Goal: Information Seeking & Learning: Learn about a topic

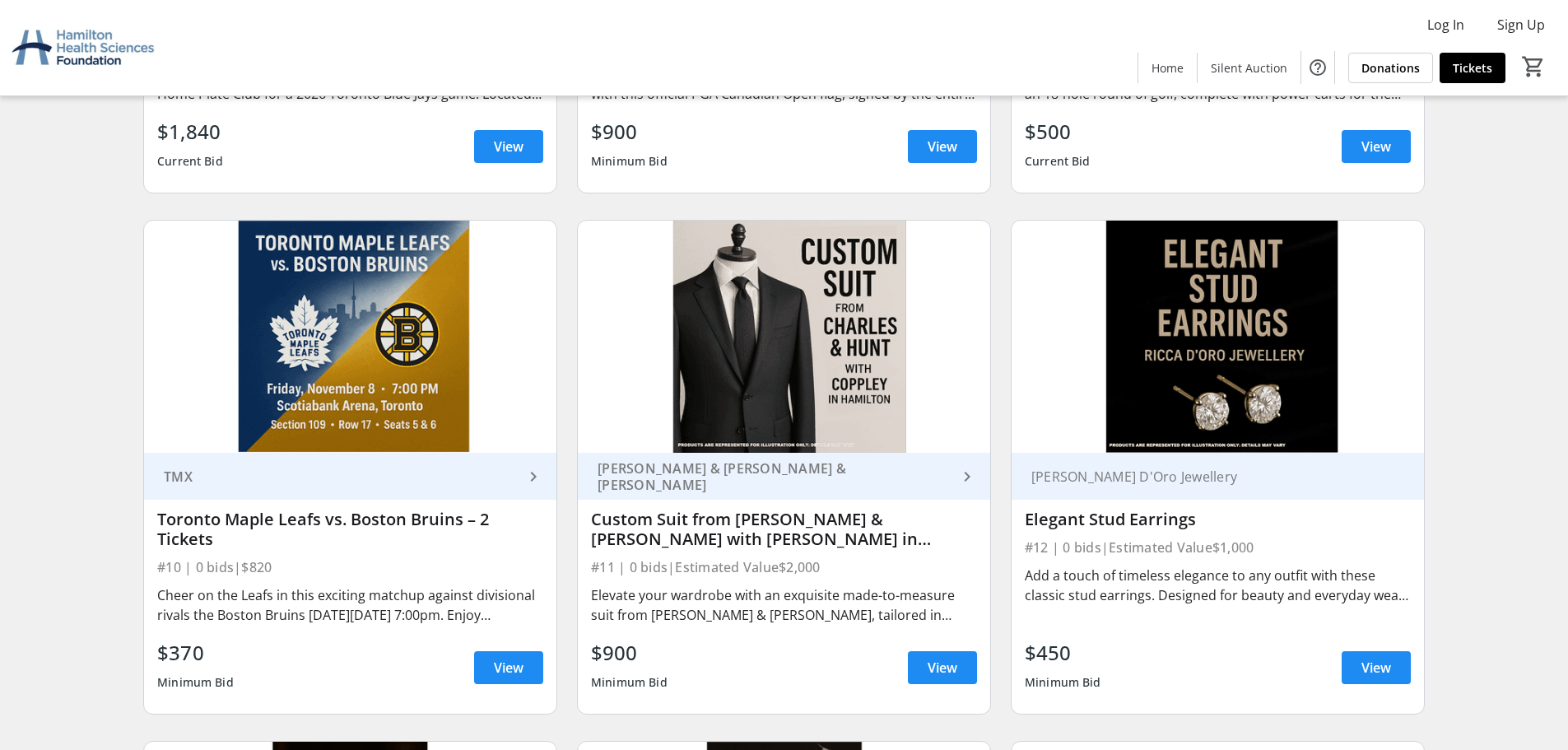
scroll to position [1647, 0]
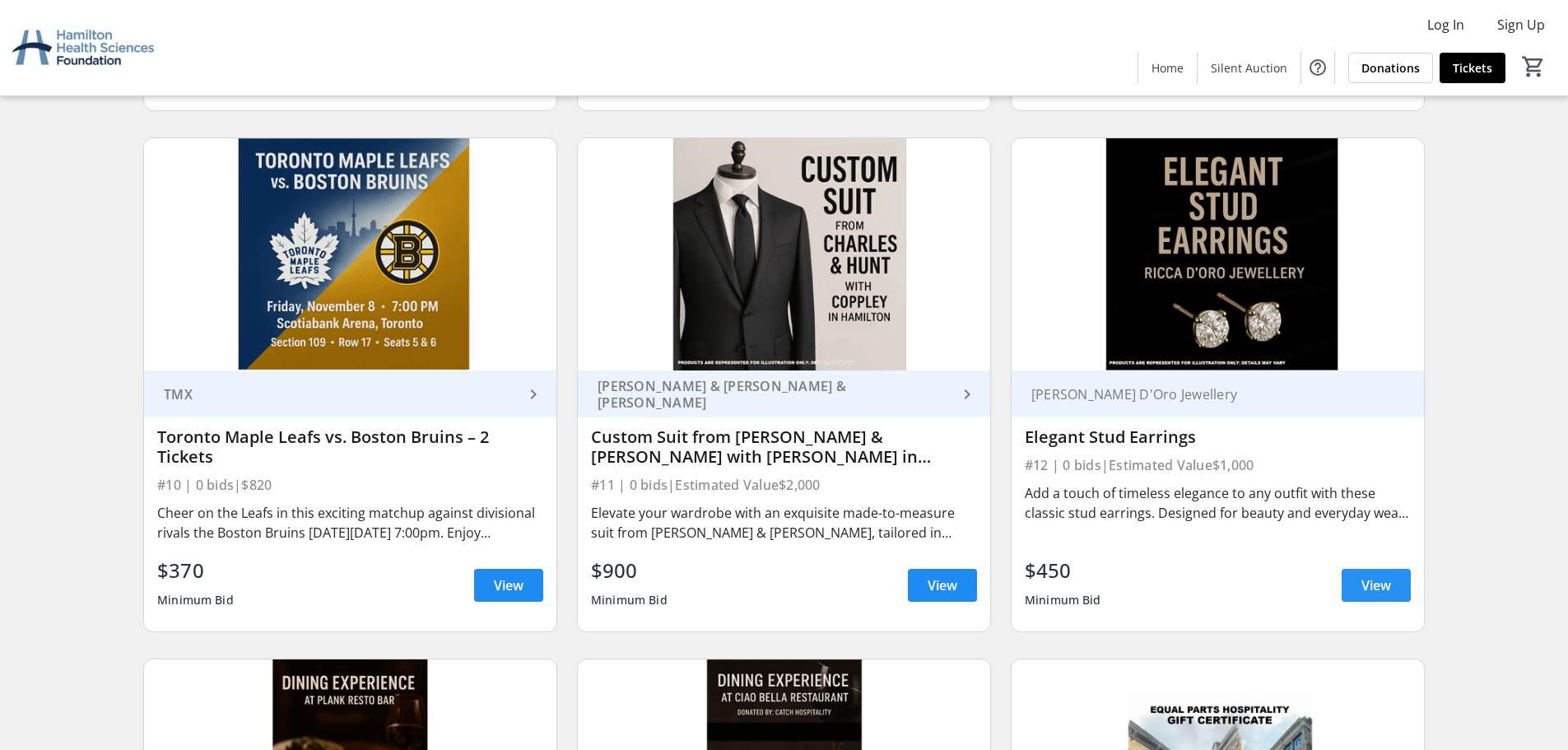
click at [1395, 587] on span at bounding box center [1376, 585] width 69 height 40
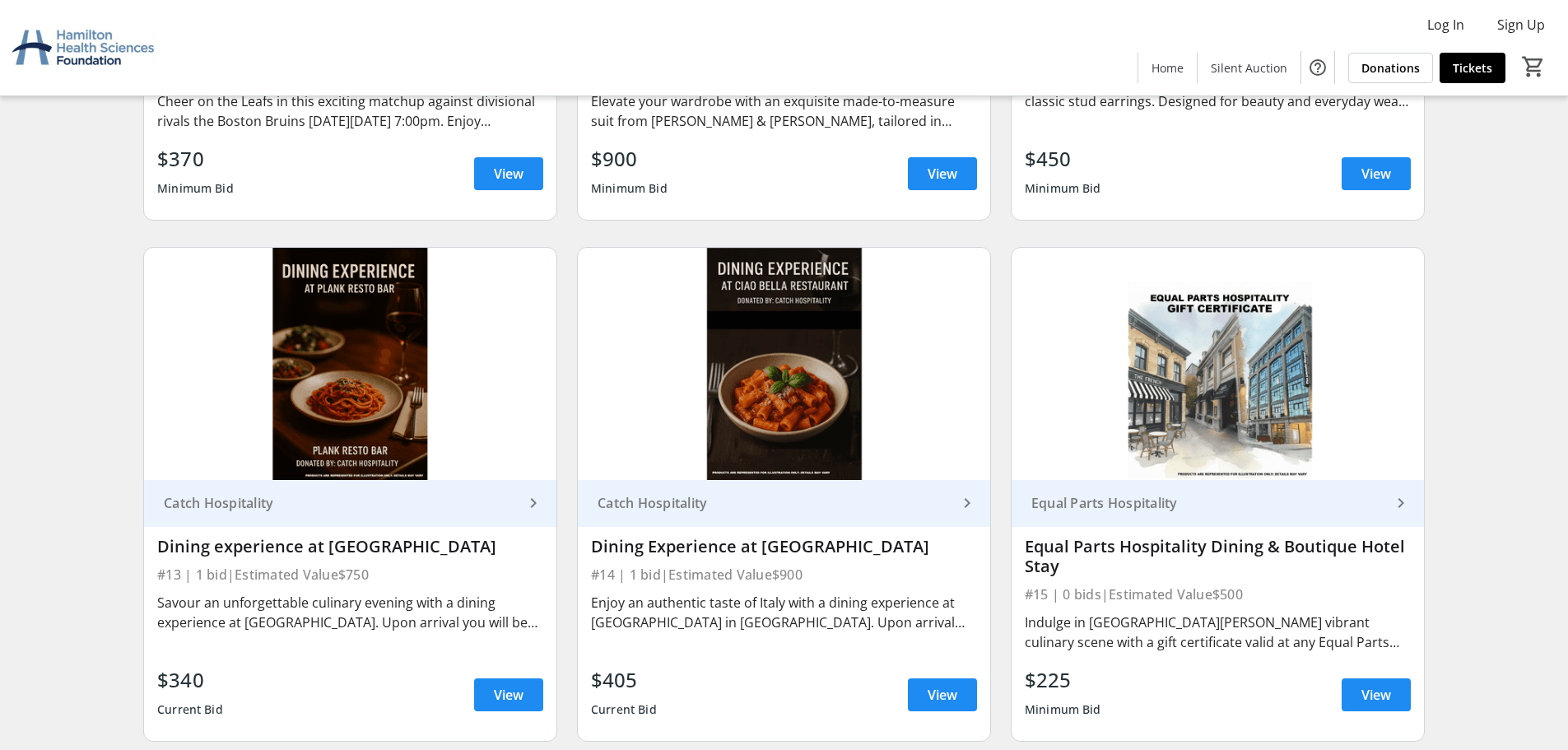
scroll to position [2140, 0]
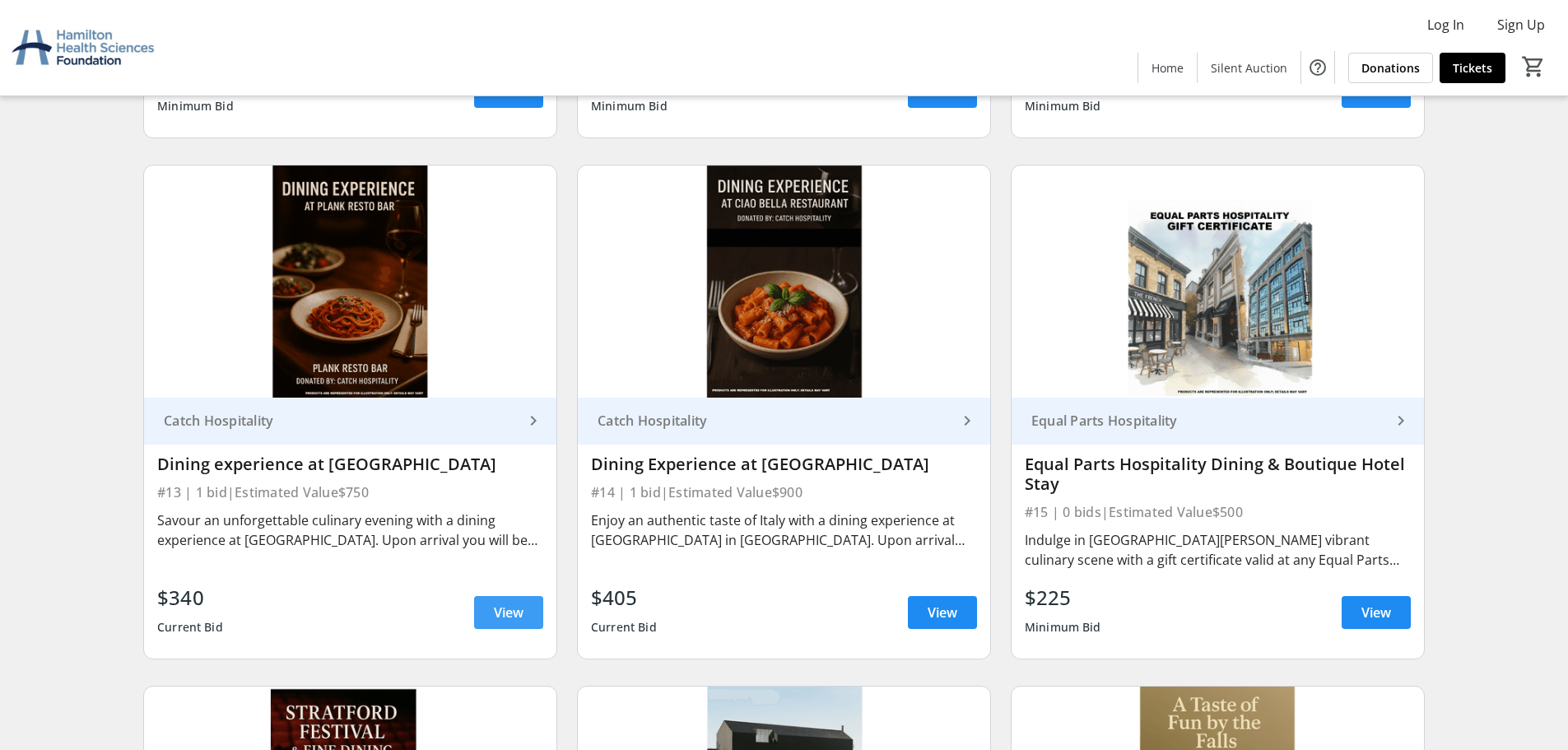
click at [496, 613] on span "View" at bounding box center [508, 612] width 29 height 20
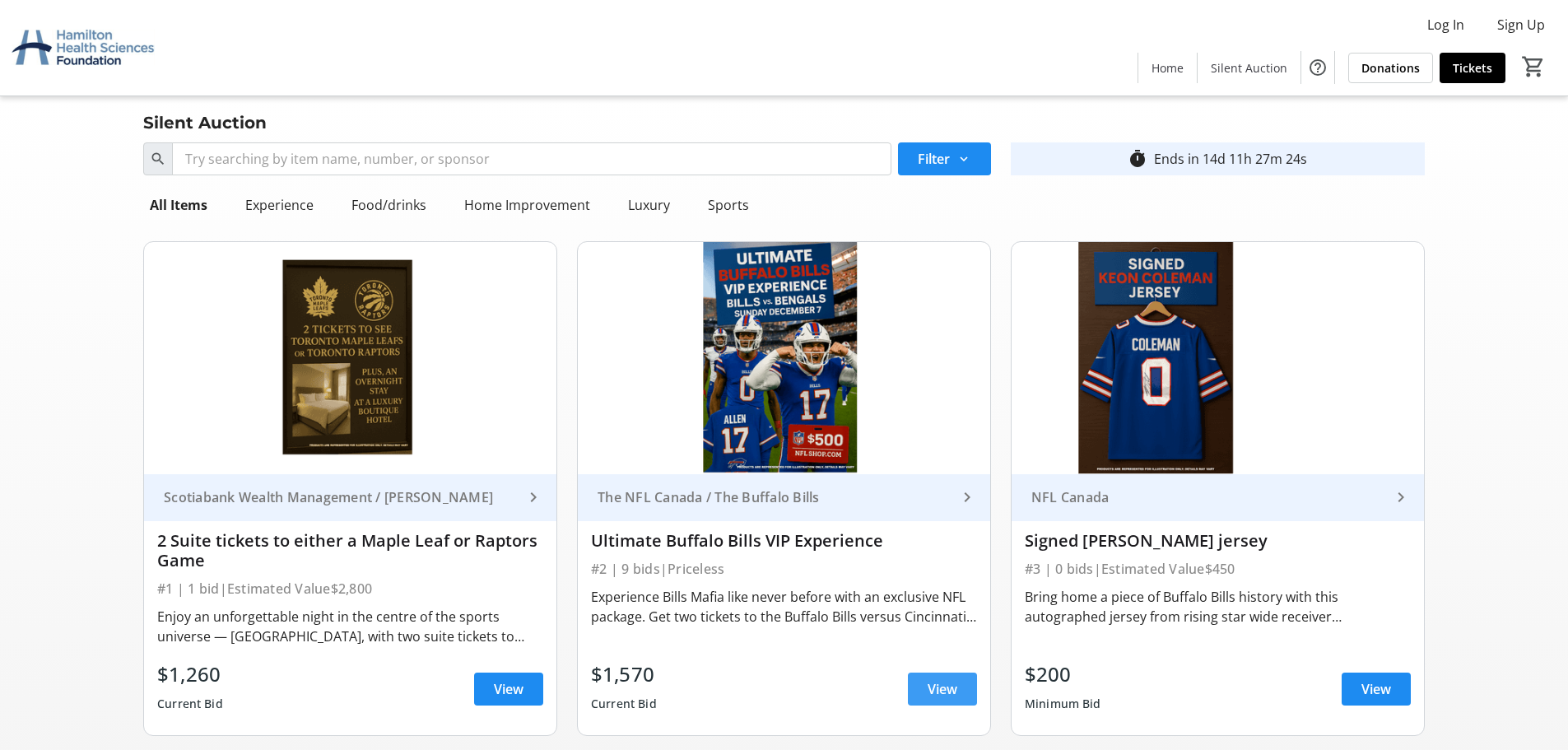
click at [954, 696] on span "View" at bounding box center [942, 689] width 29 height 20
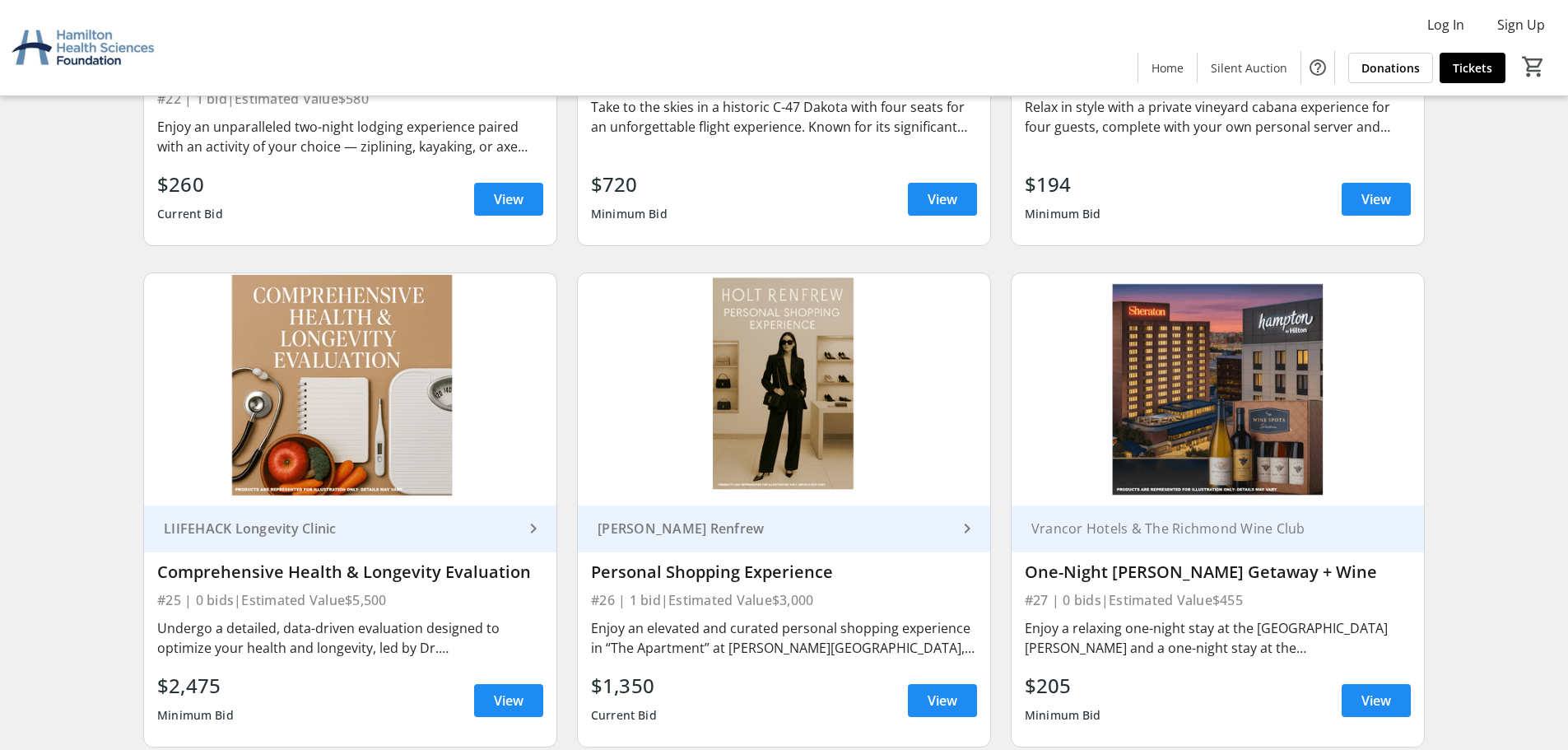
scroll to position [4198, 0]
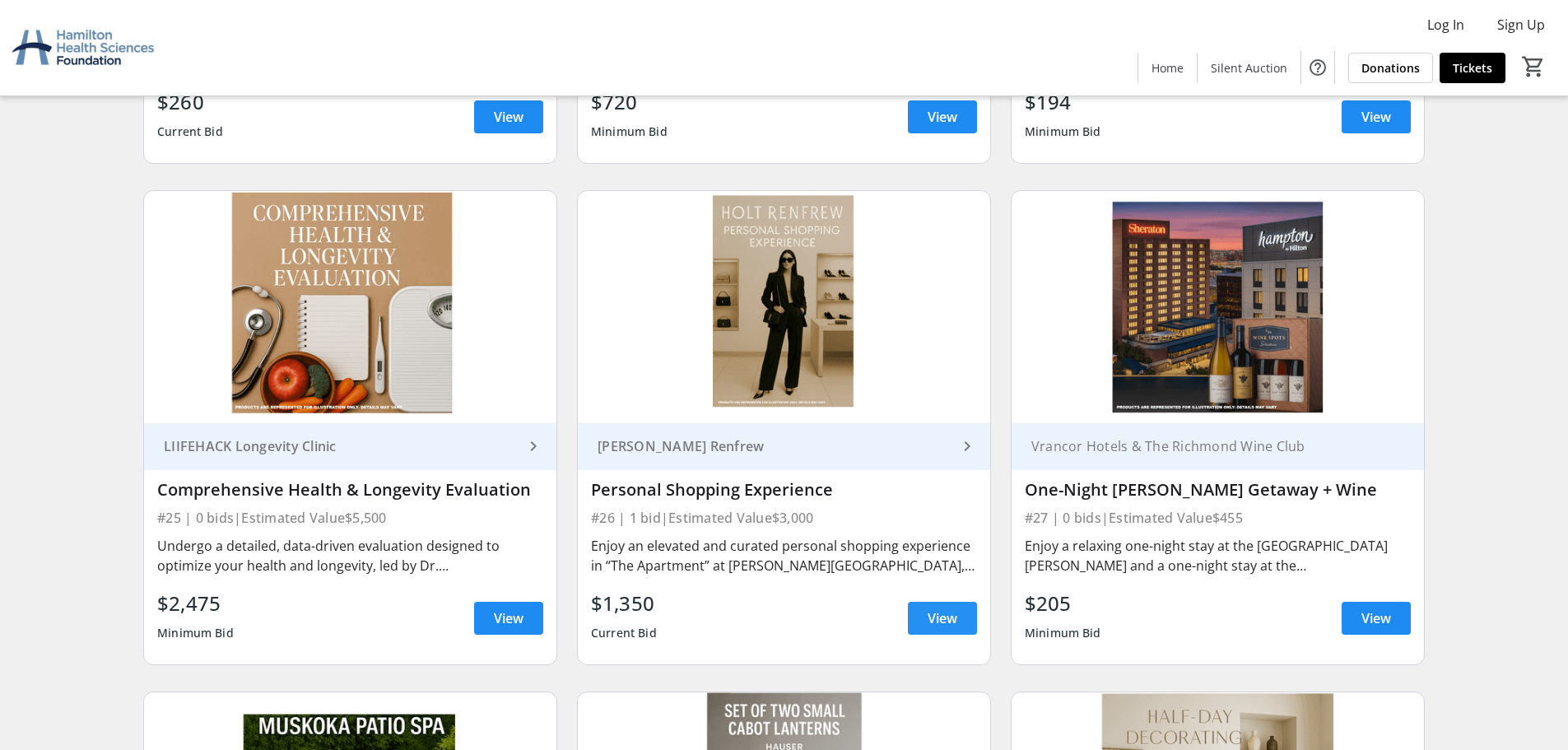
click at [947, 622] on span "View" at bounding box center [942, 618] width 29 height 20
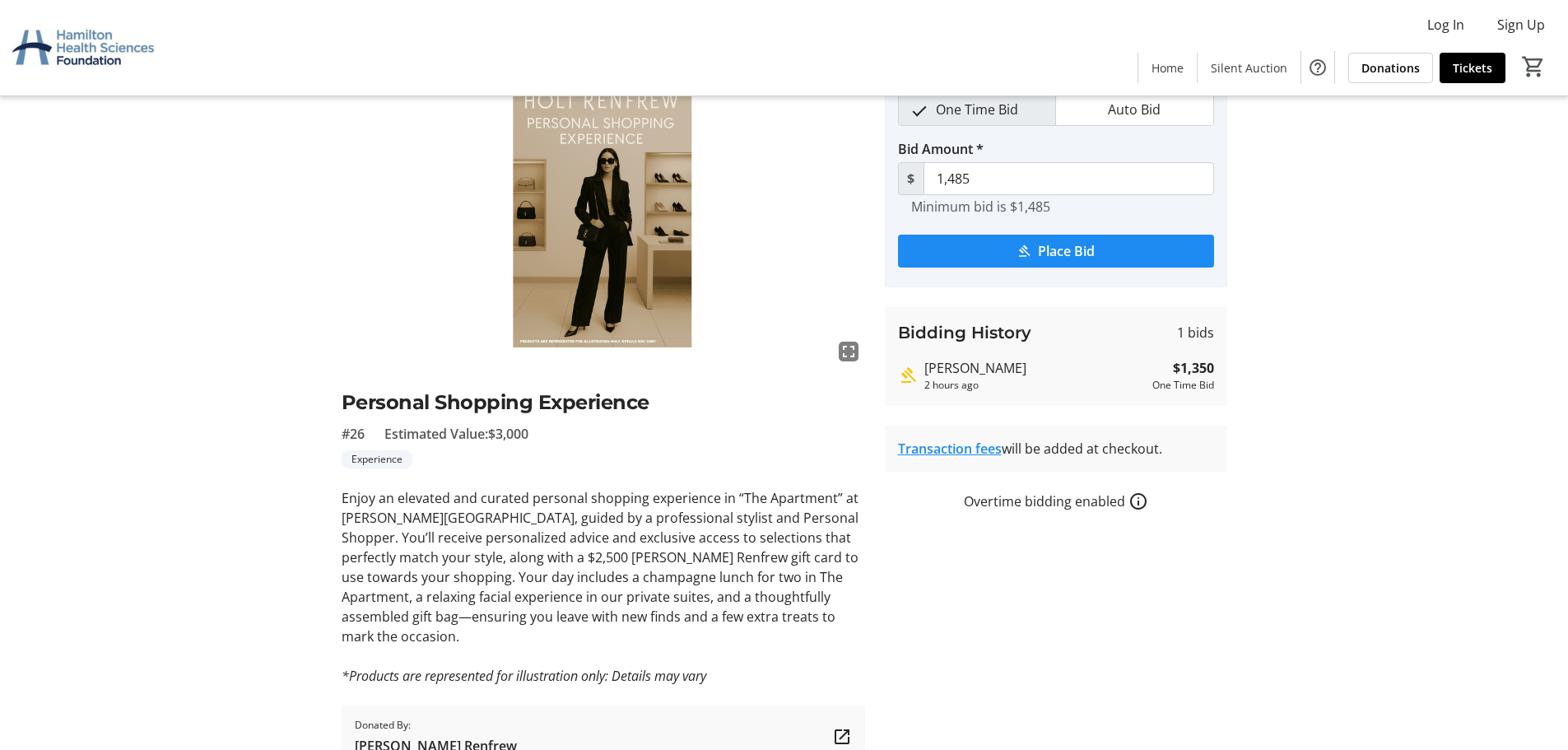
scroll to position [143, 0]
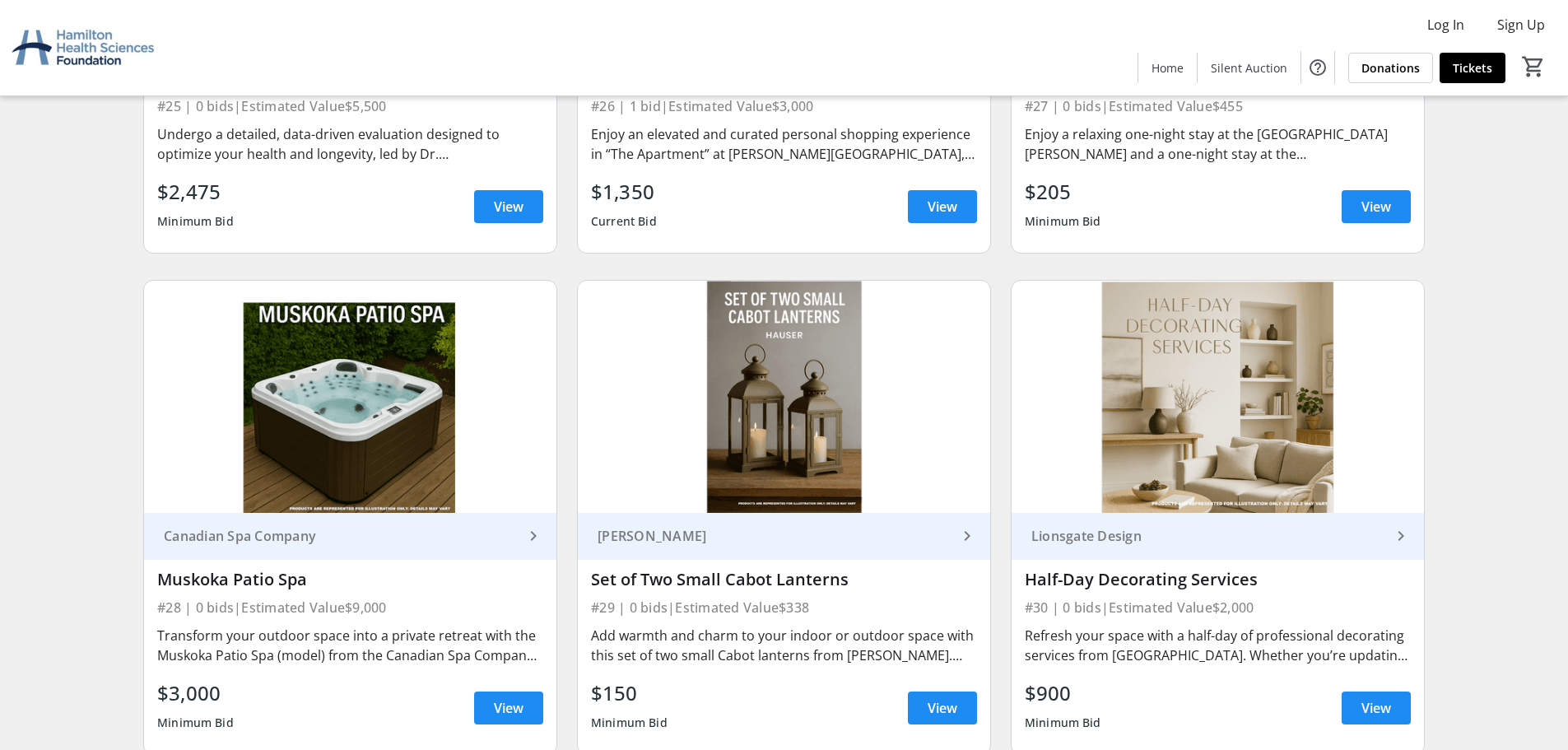
scroll to position [4693, 0]
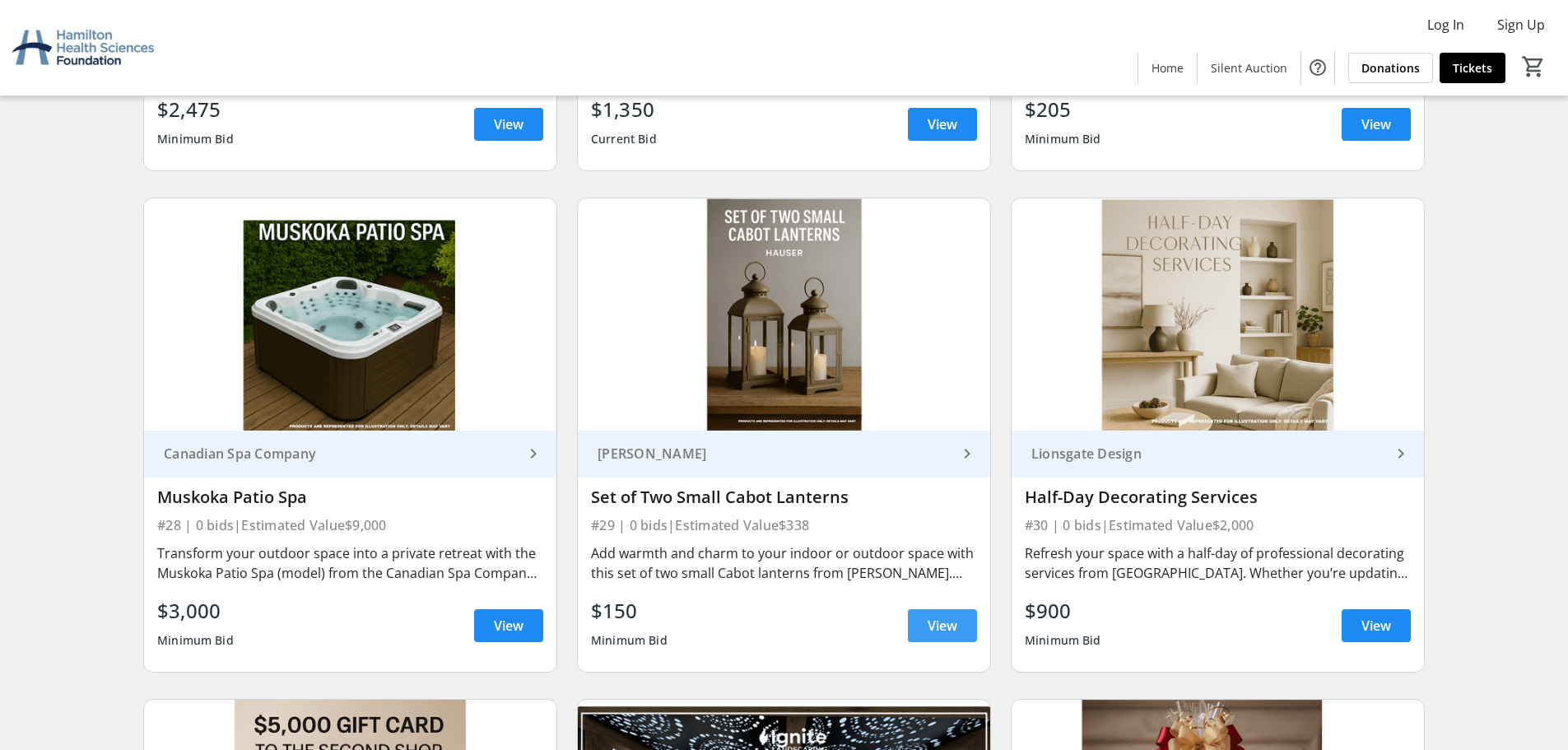
click at [944, 626] on span "View" at bounding box center [942, 625] width 29 height 20
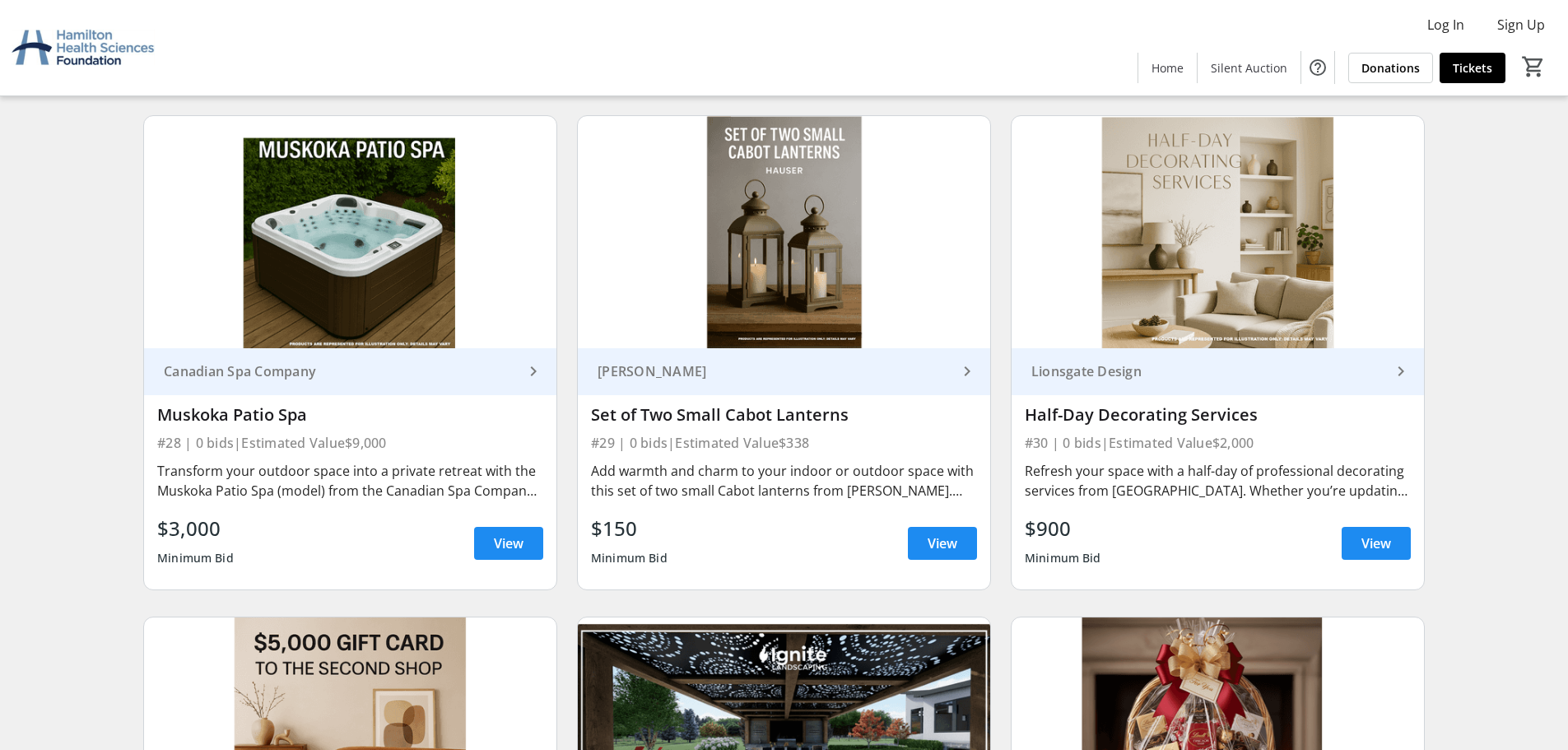
scroll to position [4858, 0]
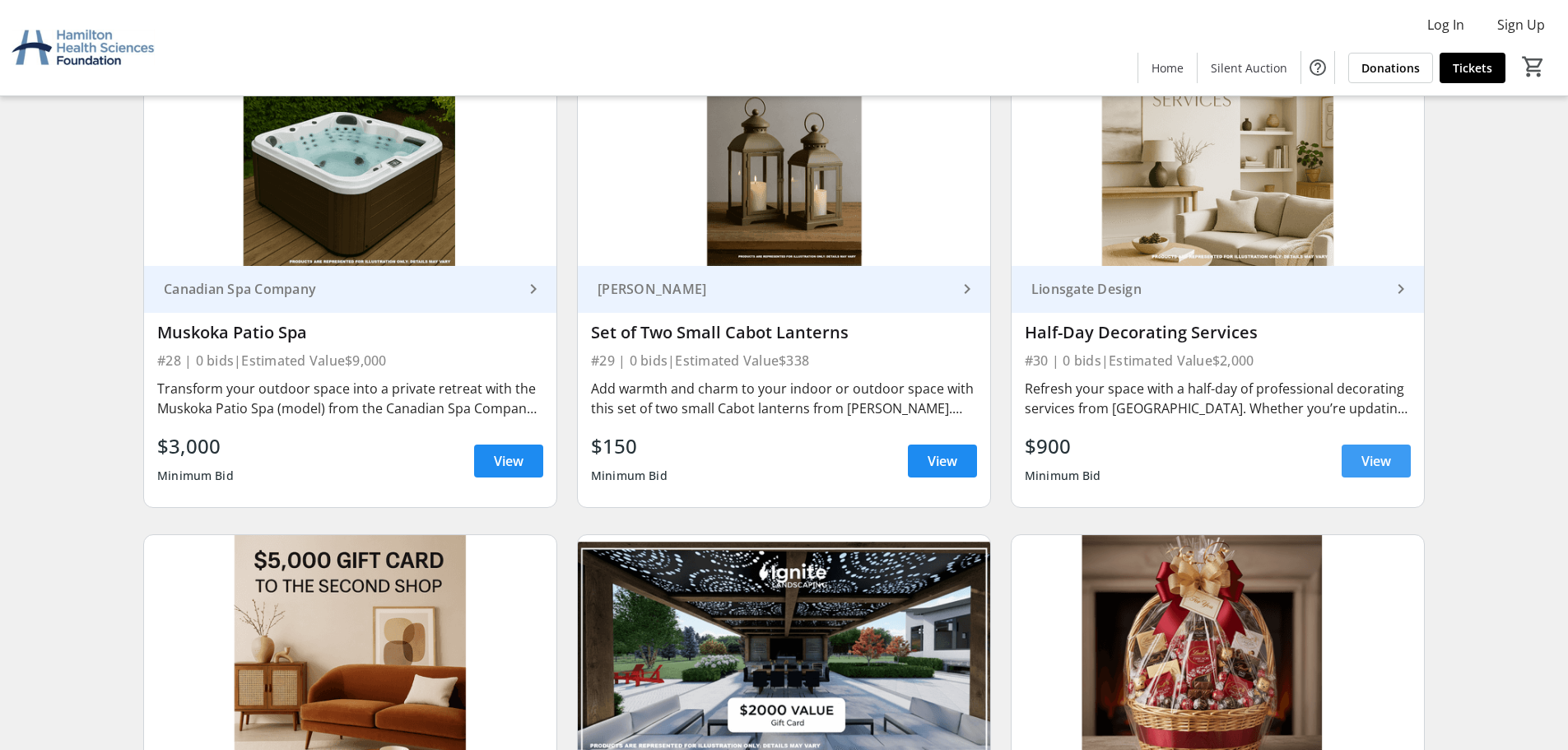
click at [1376, 459] on span "View" at bounding box center [1376, 461] width 29 height 20
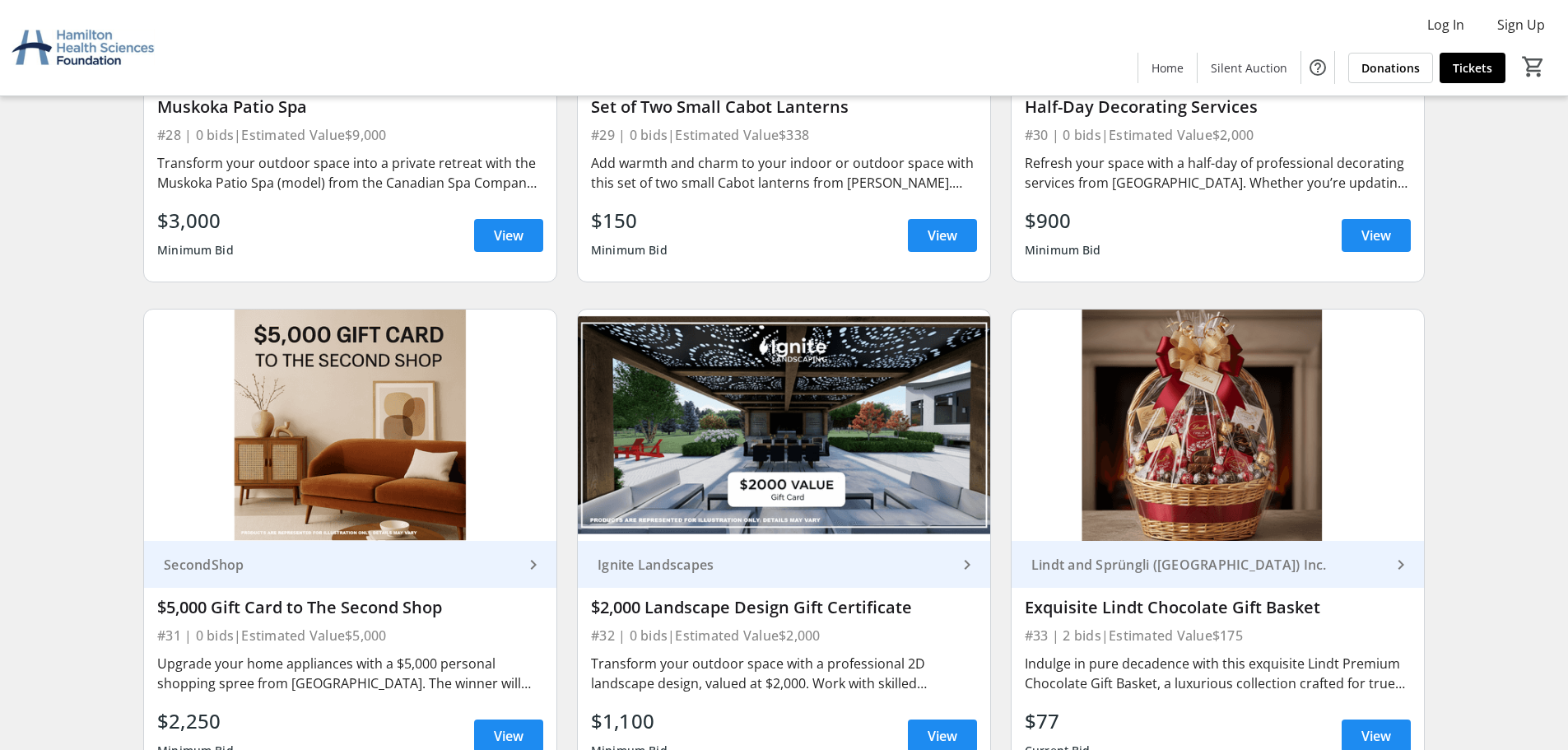
scroll to position [5165, 0]
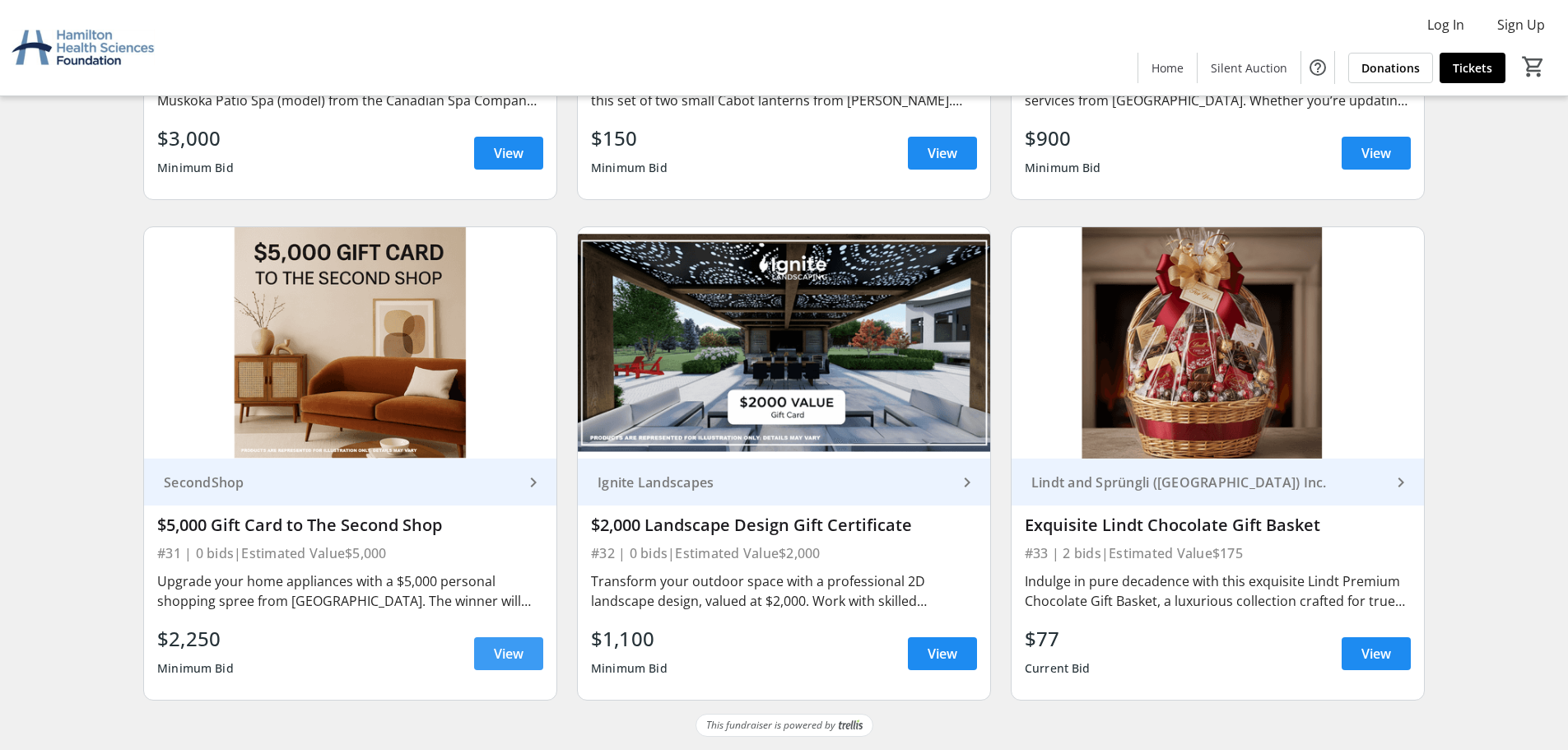
click at [500, 647] on span "View" at bounding box center [508, 654] width 29 height 20
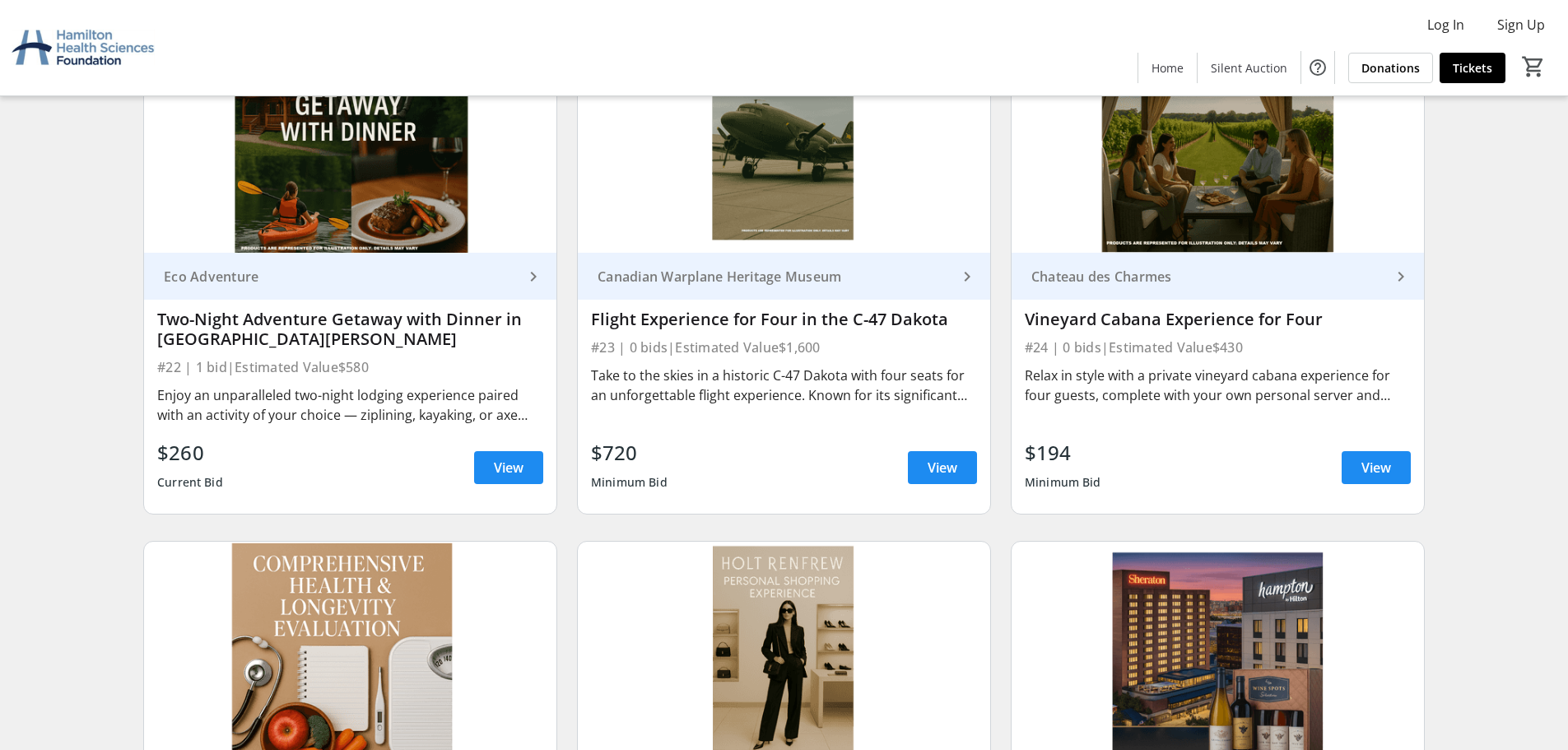
scroll to position [3766, 0]
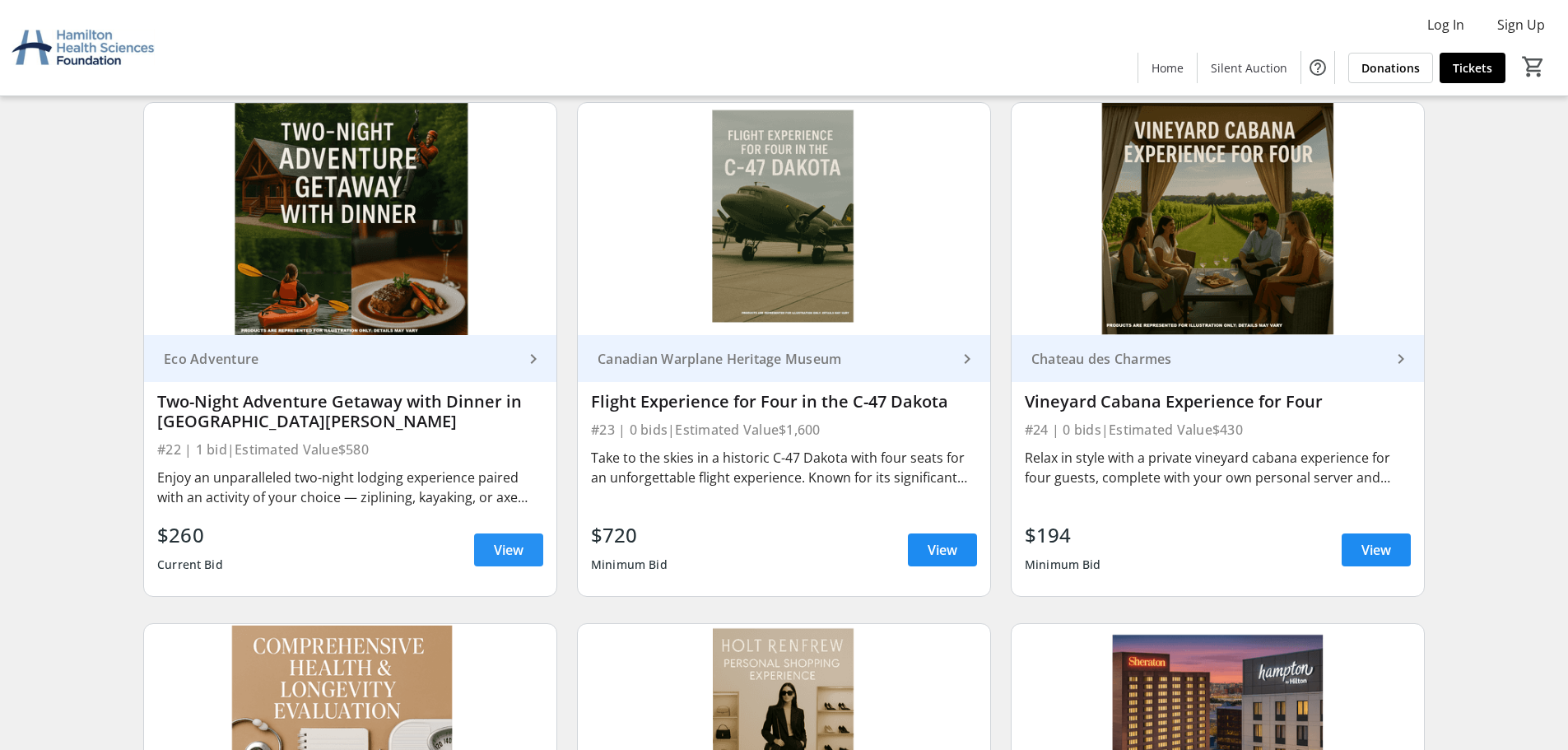
click at [508, 552] on span "View" at bounding box center [508, 549] width 29 height 20
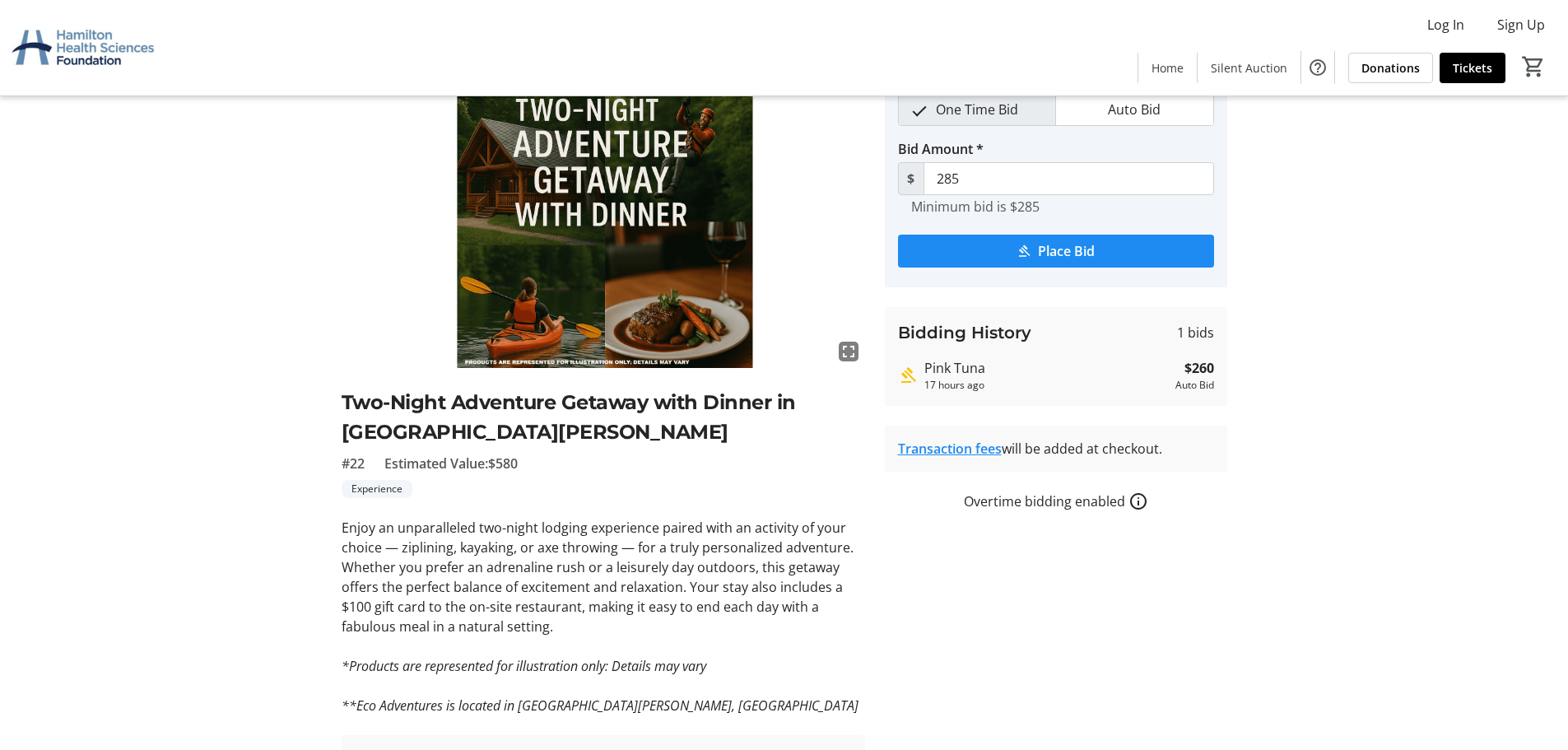
scroll to position [165, 0]
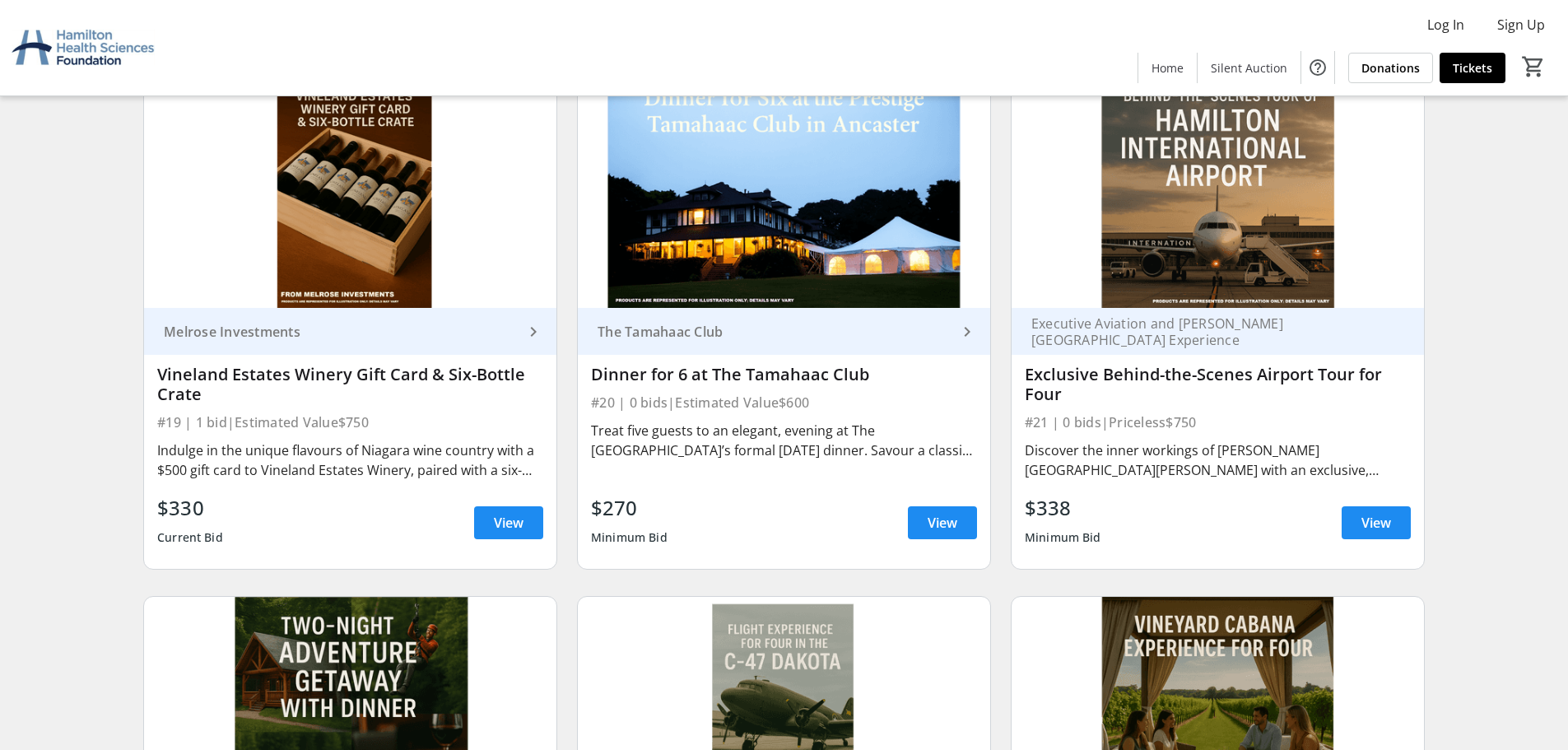
scroll to position [3189, 0]
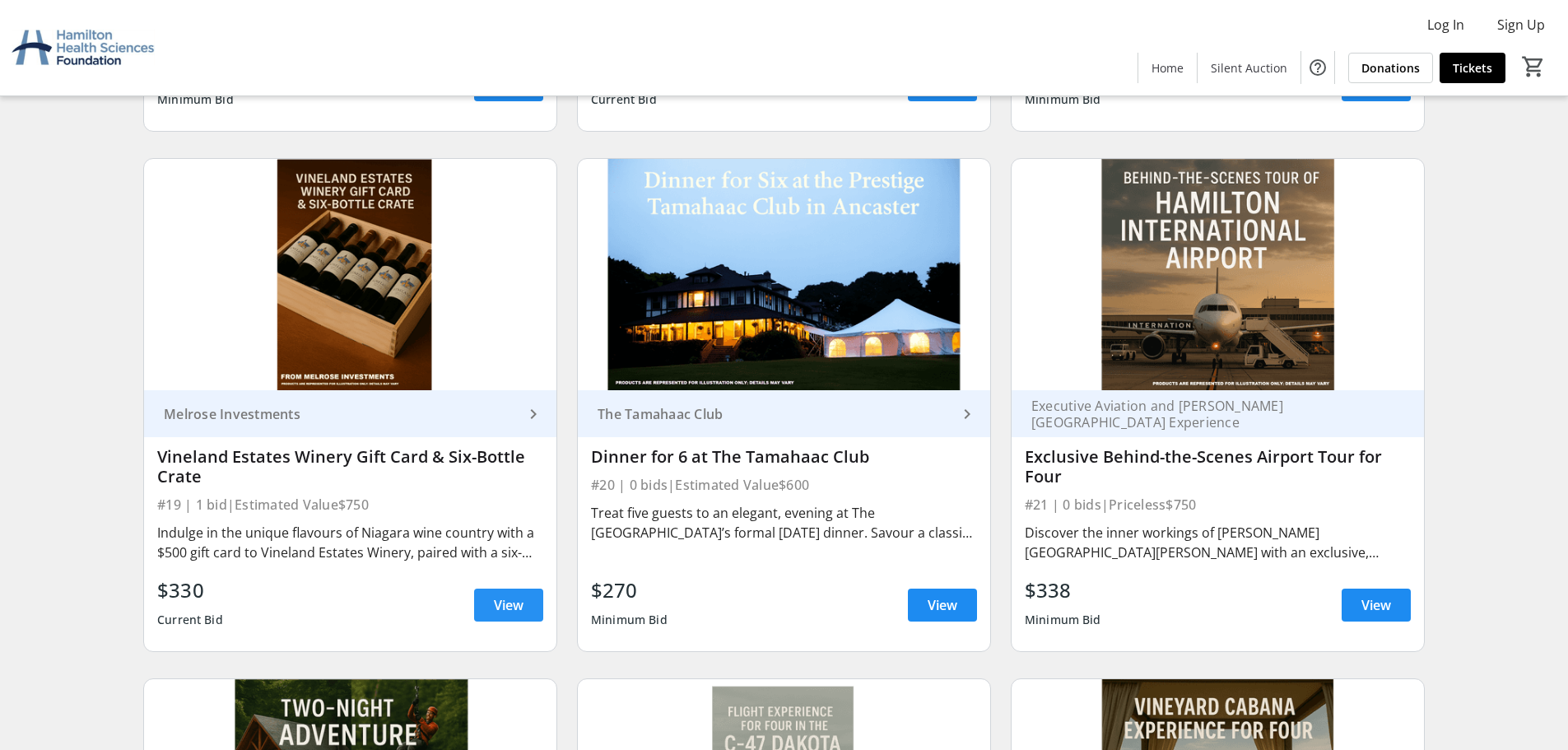
click at [513, 601] on span "View" at bounding box center [508, 604] width 29 height 20
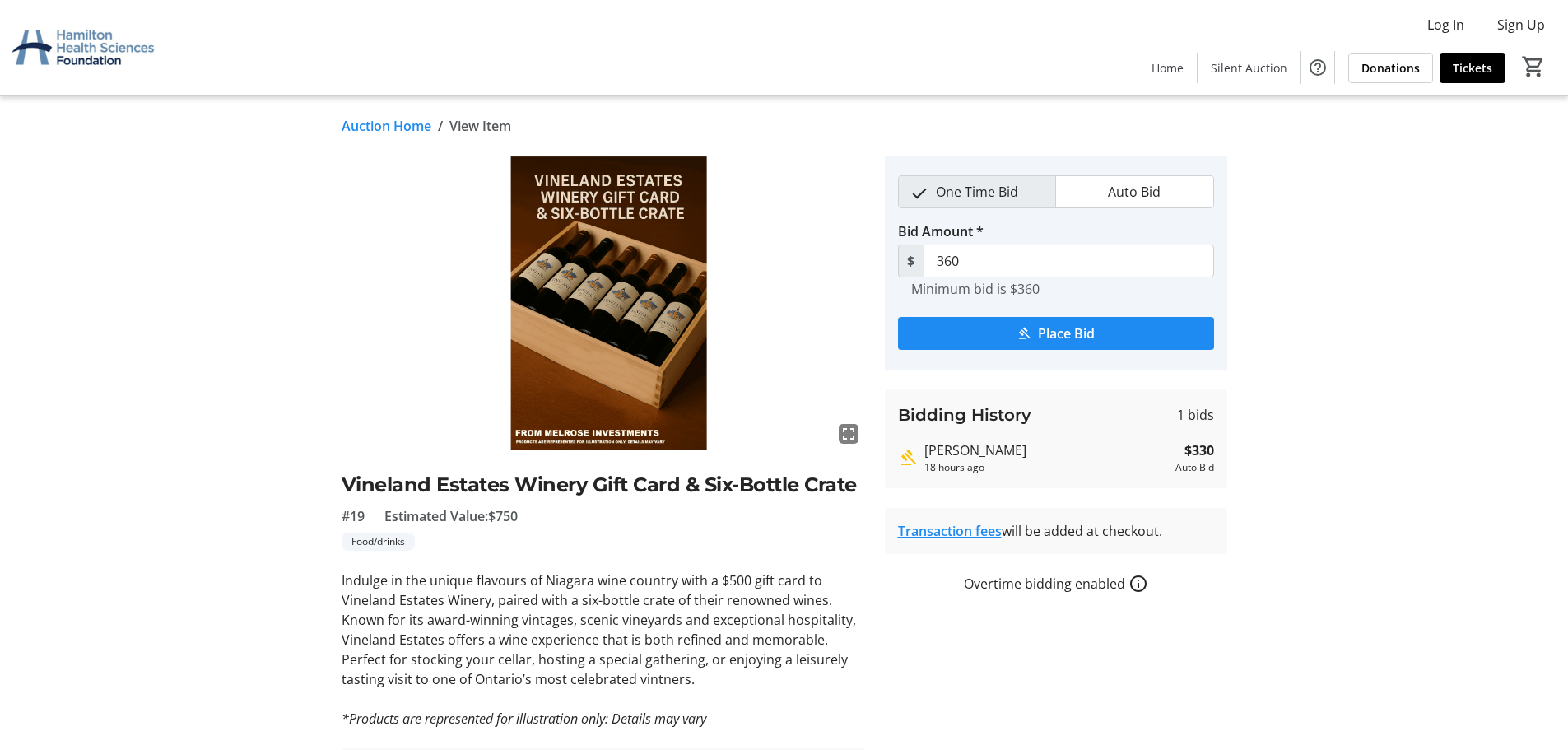
scroll to position [82, 0]
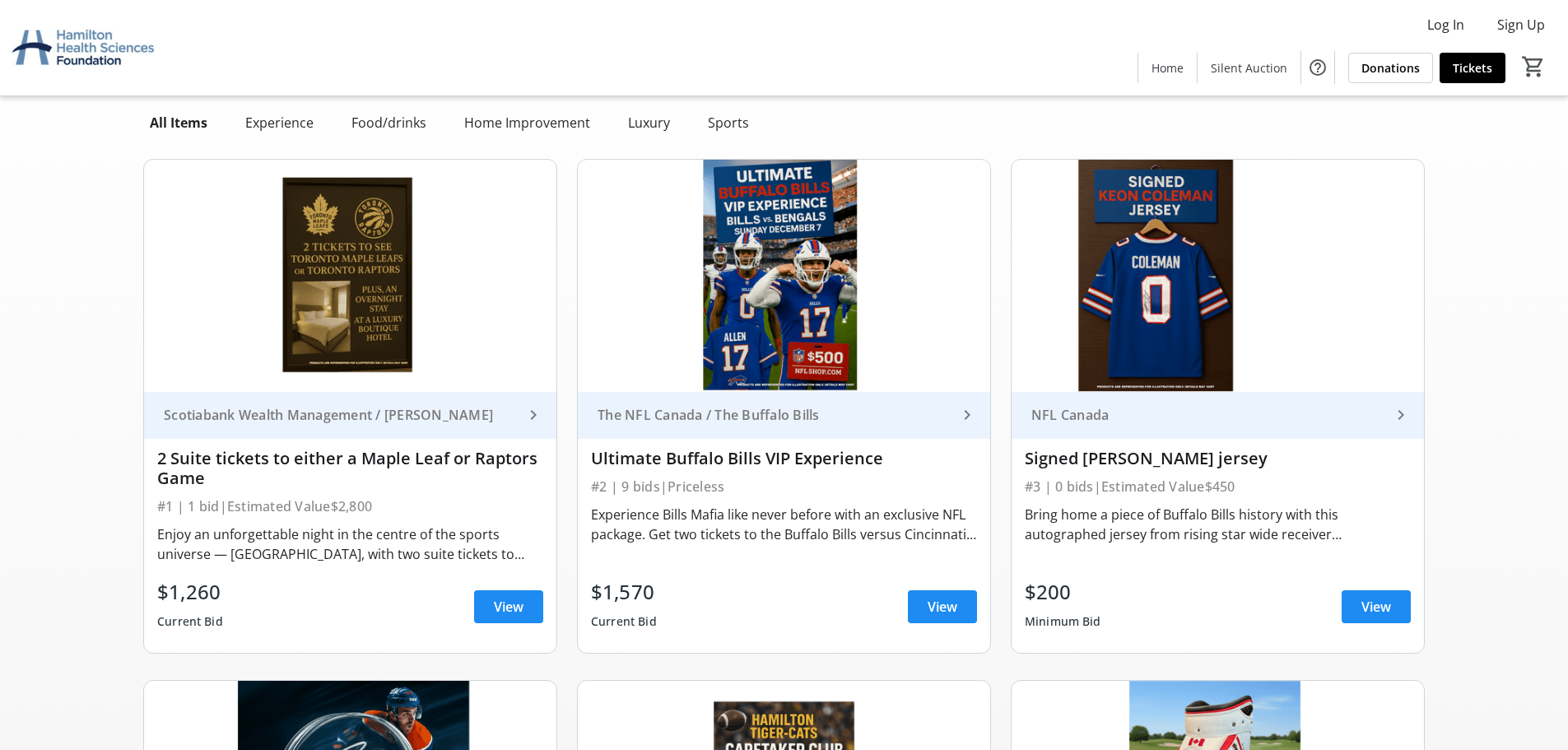
scroll to position [3189, 0]
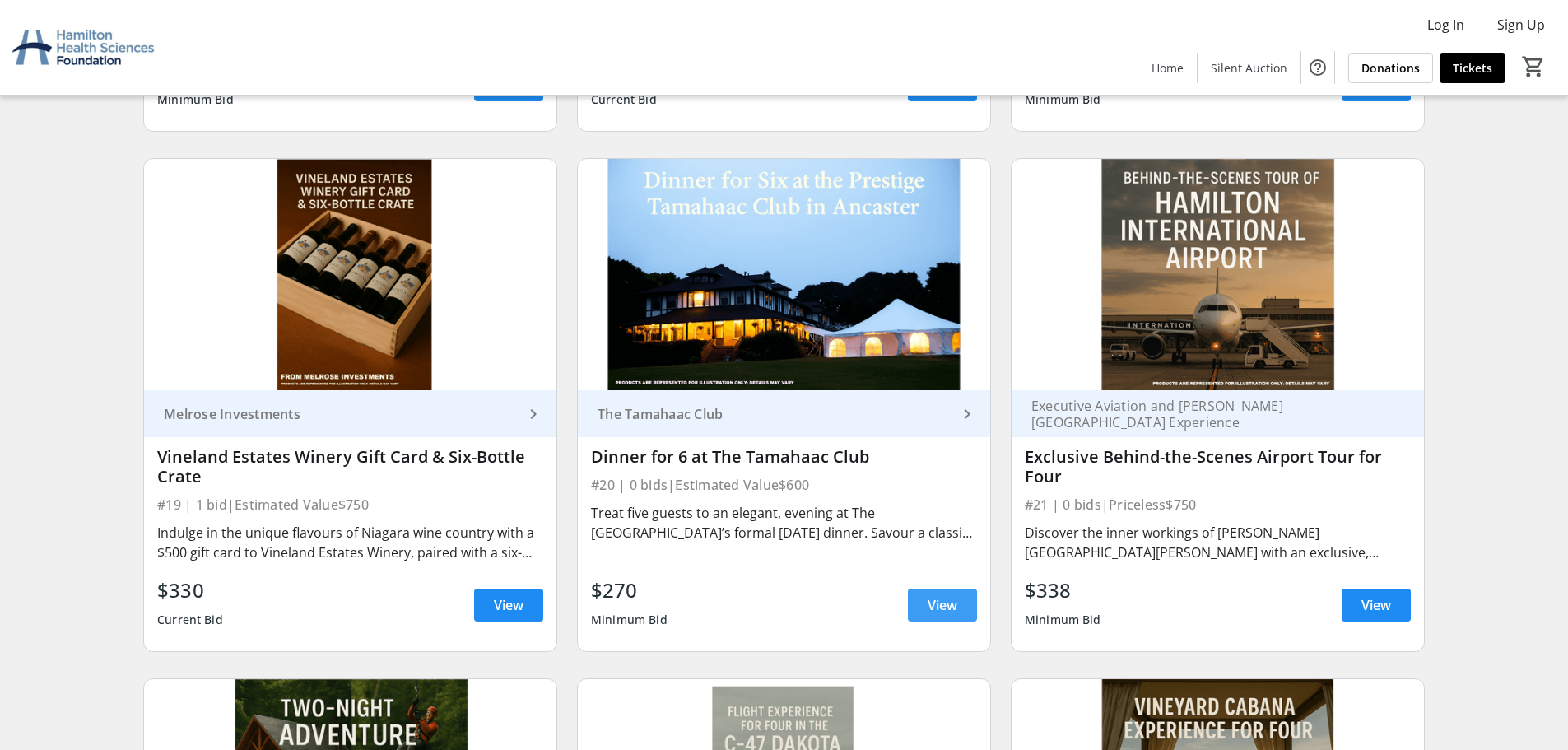
click at [950, 605] on span "View" at bounding box center [942, 604] width 29 height 20
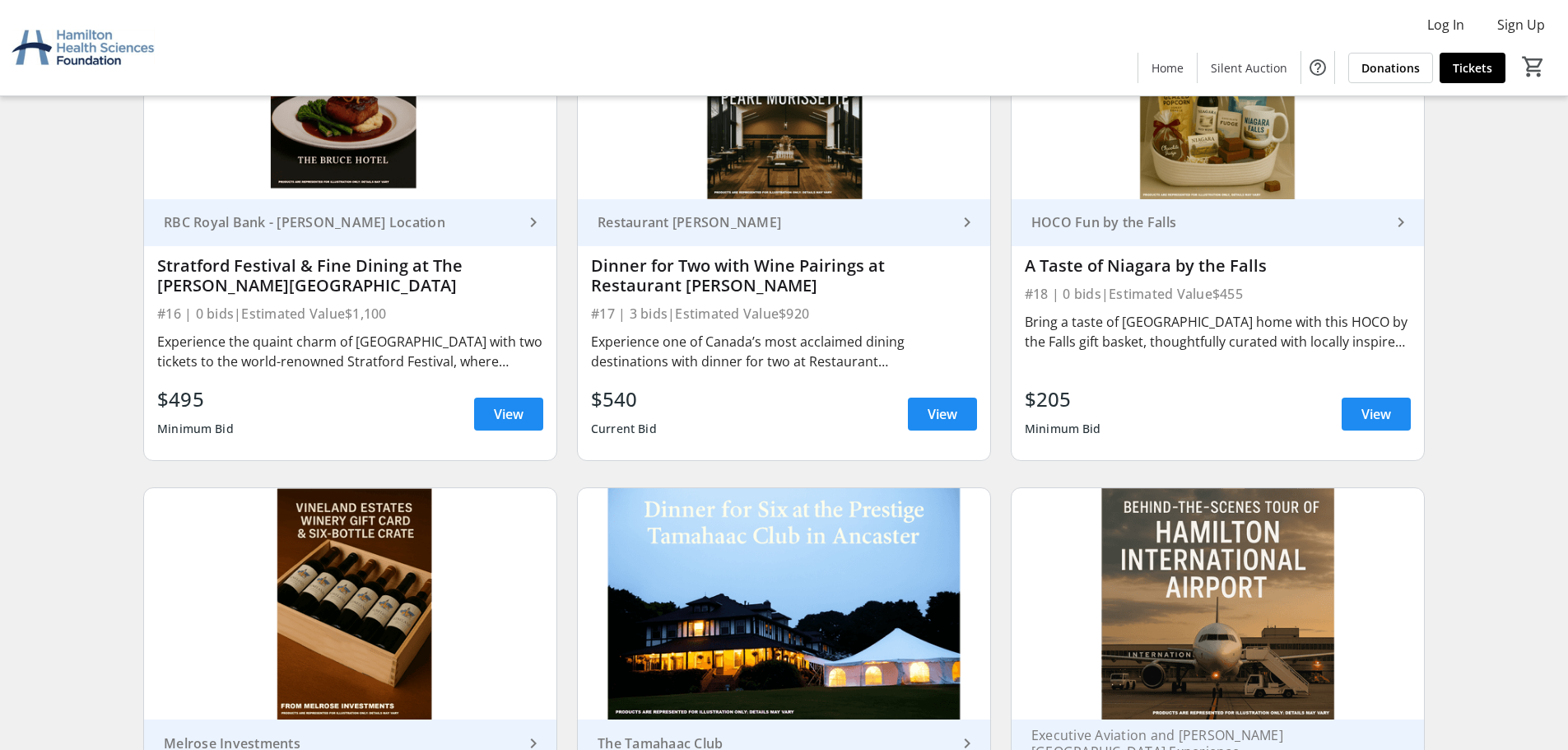
scroll to position [2695, 0]
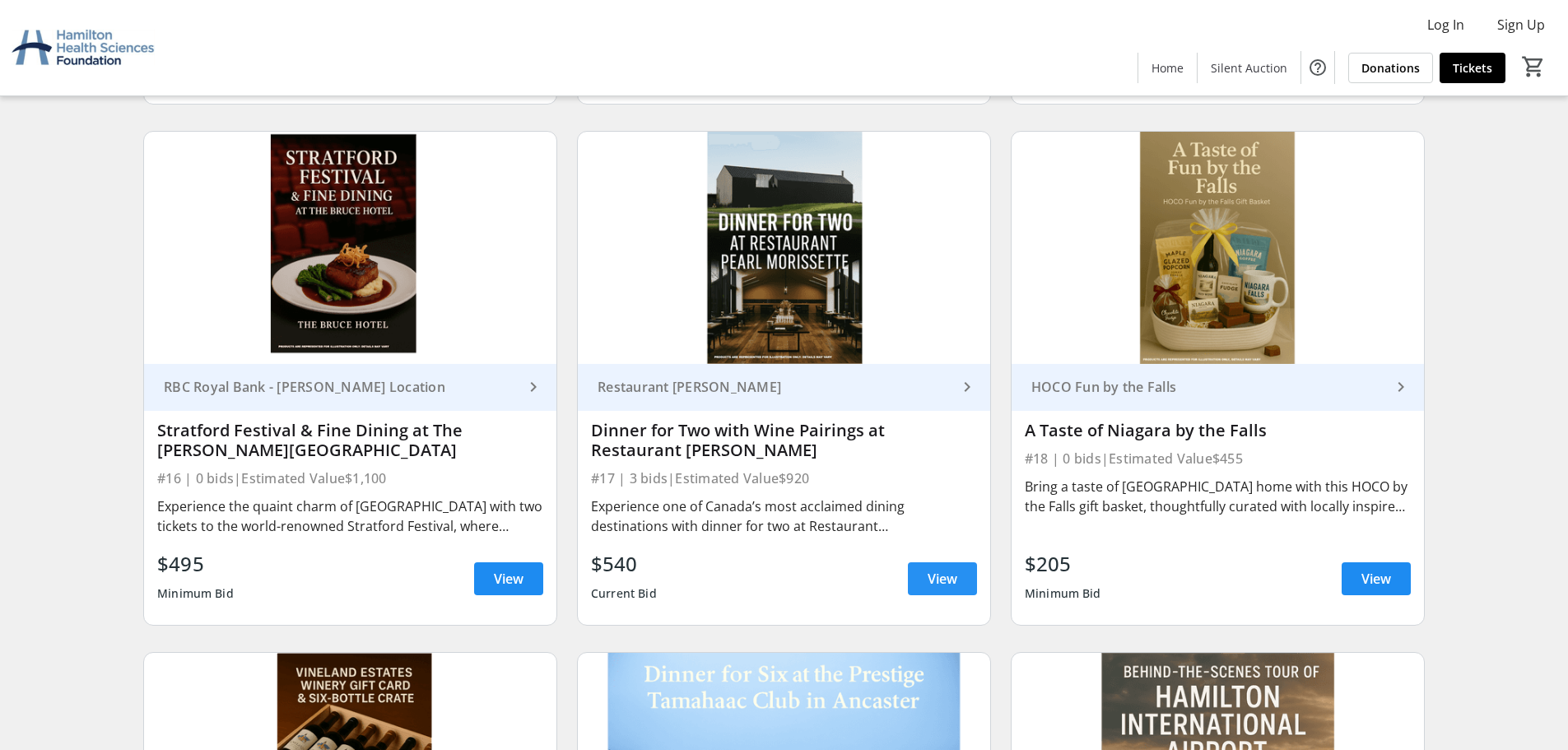
click at [945, 573] on span "View" at bounding box center [942, 578] width 29 height 20
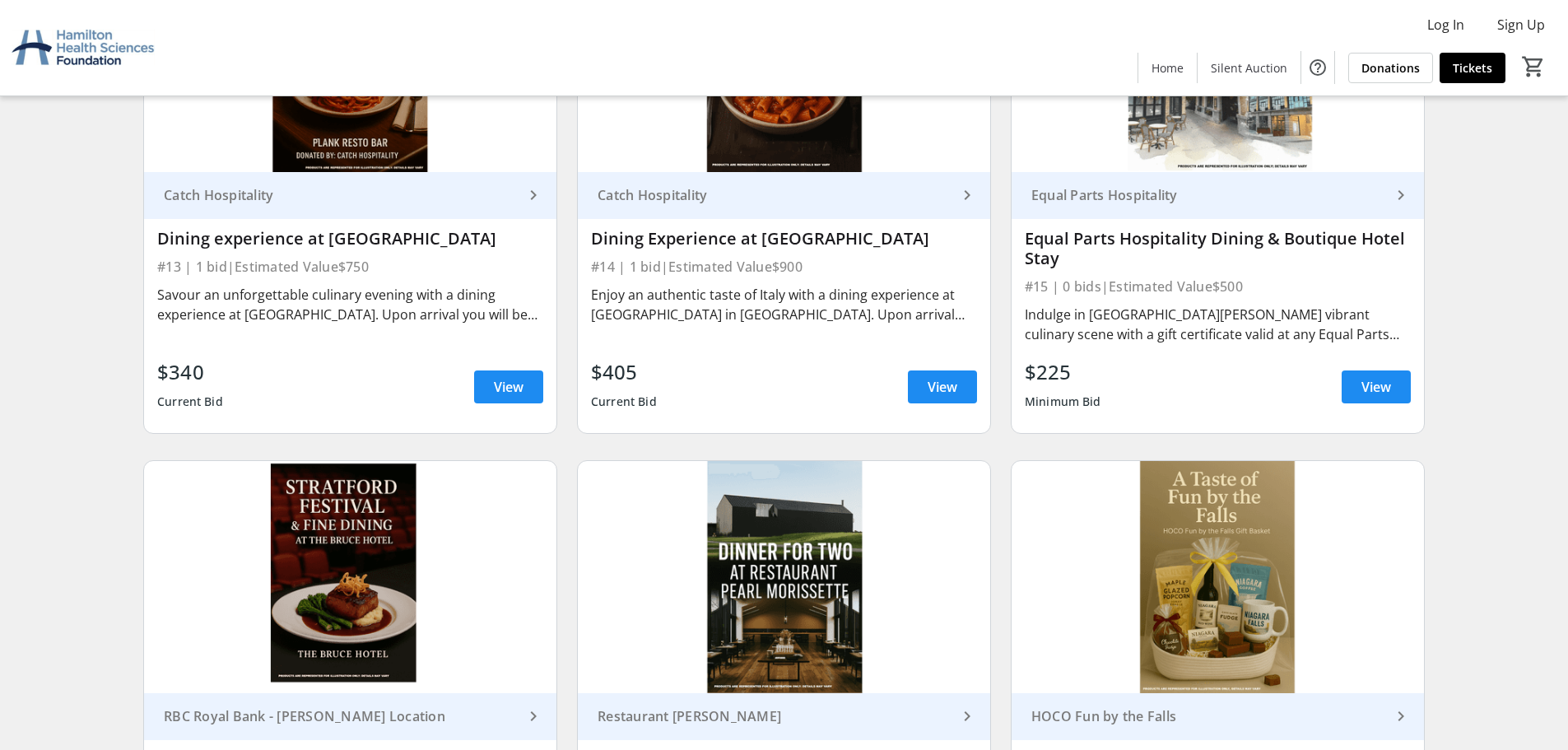
scroll to position [2202, 0]
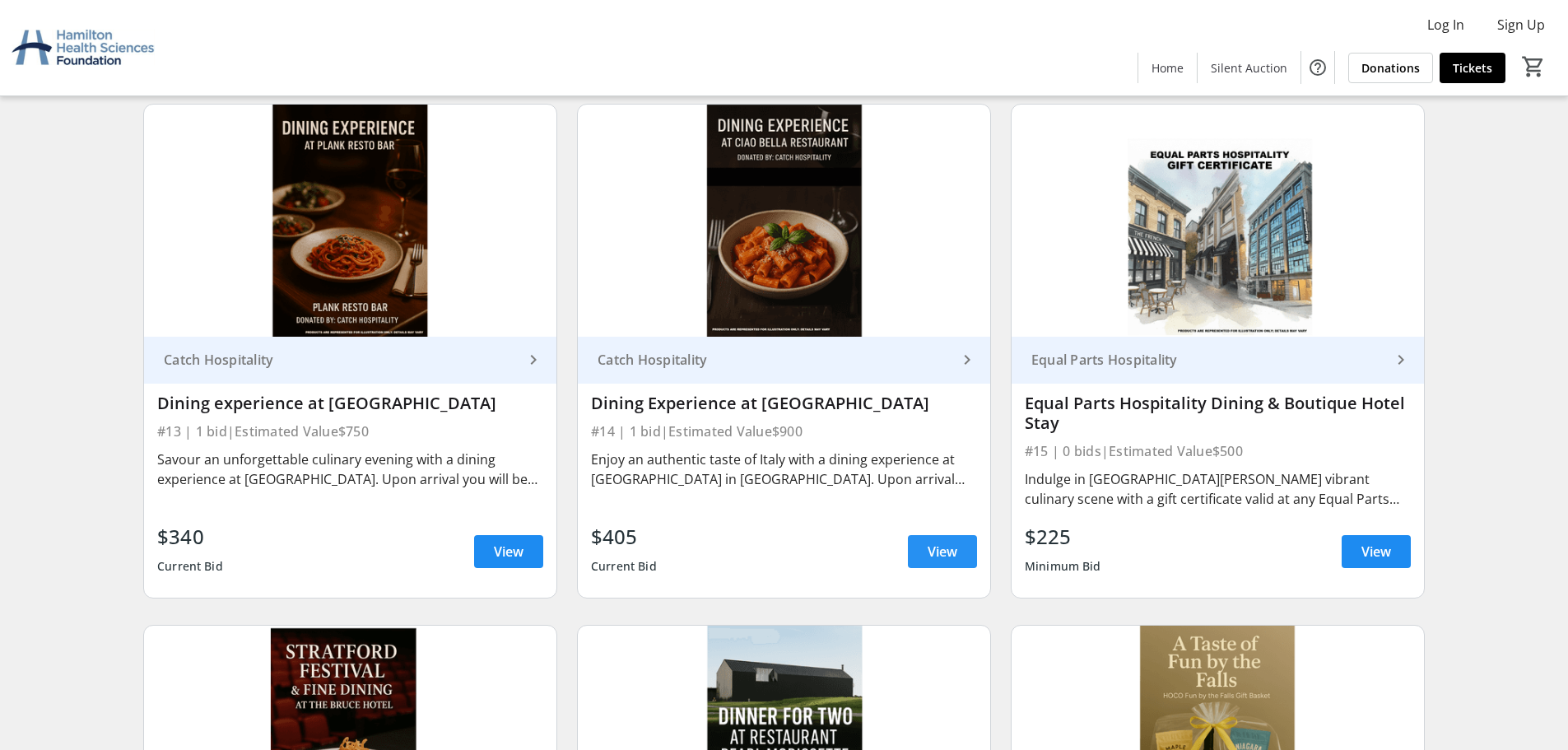
click at [951, 548] on span "View" at bounding box center [942, 551] width 29 height 20
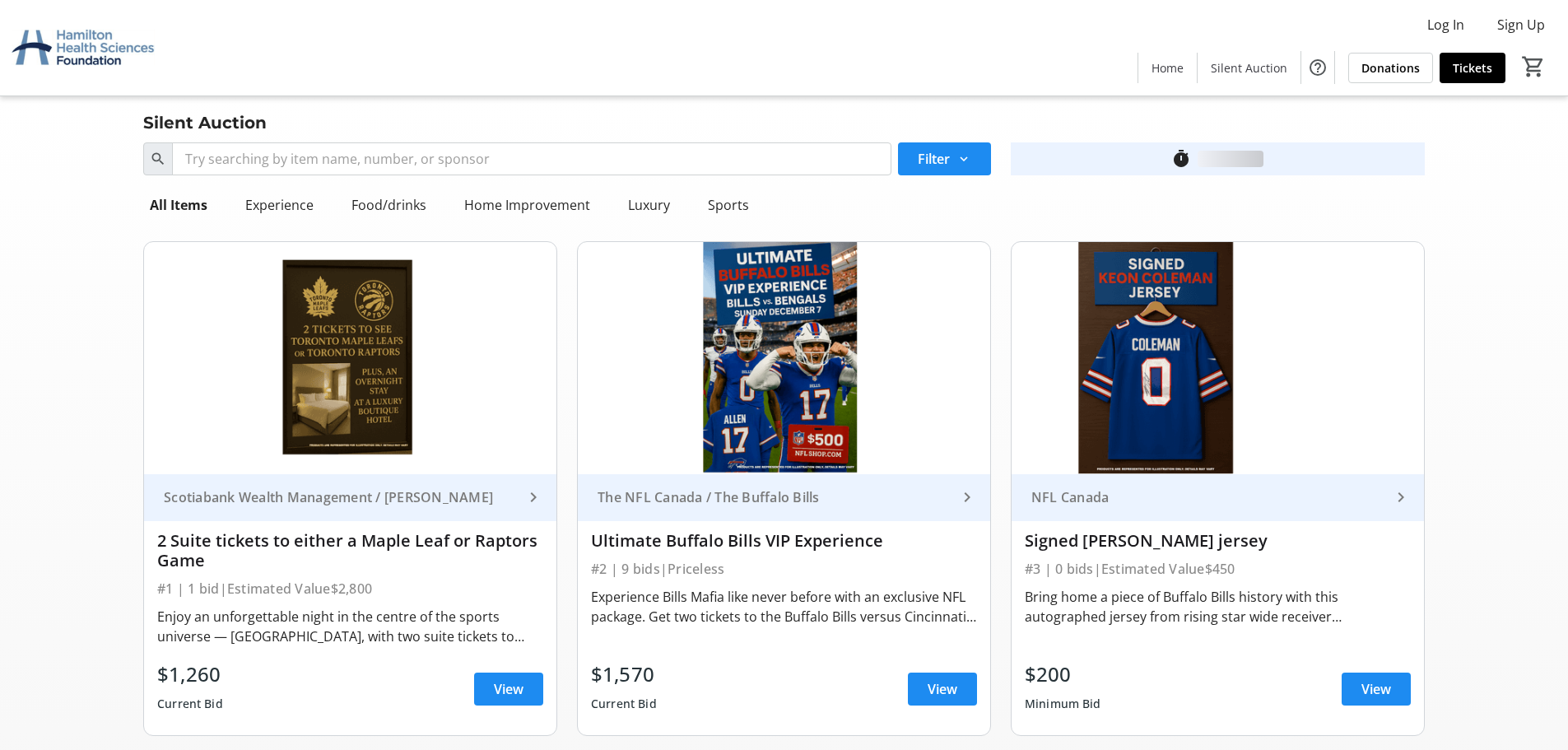
scroll to position [2202, 0]
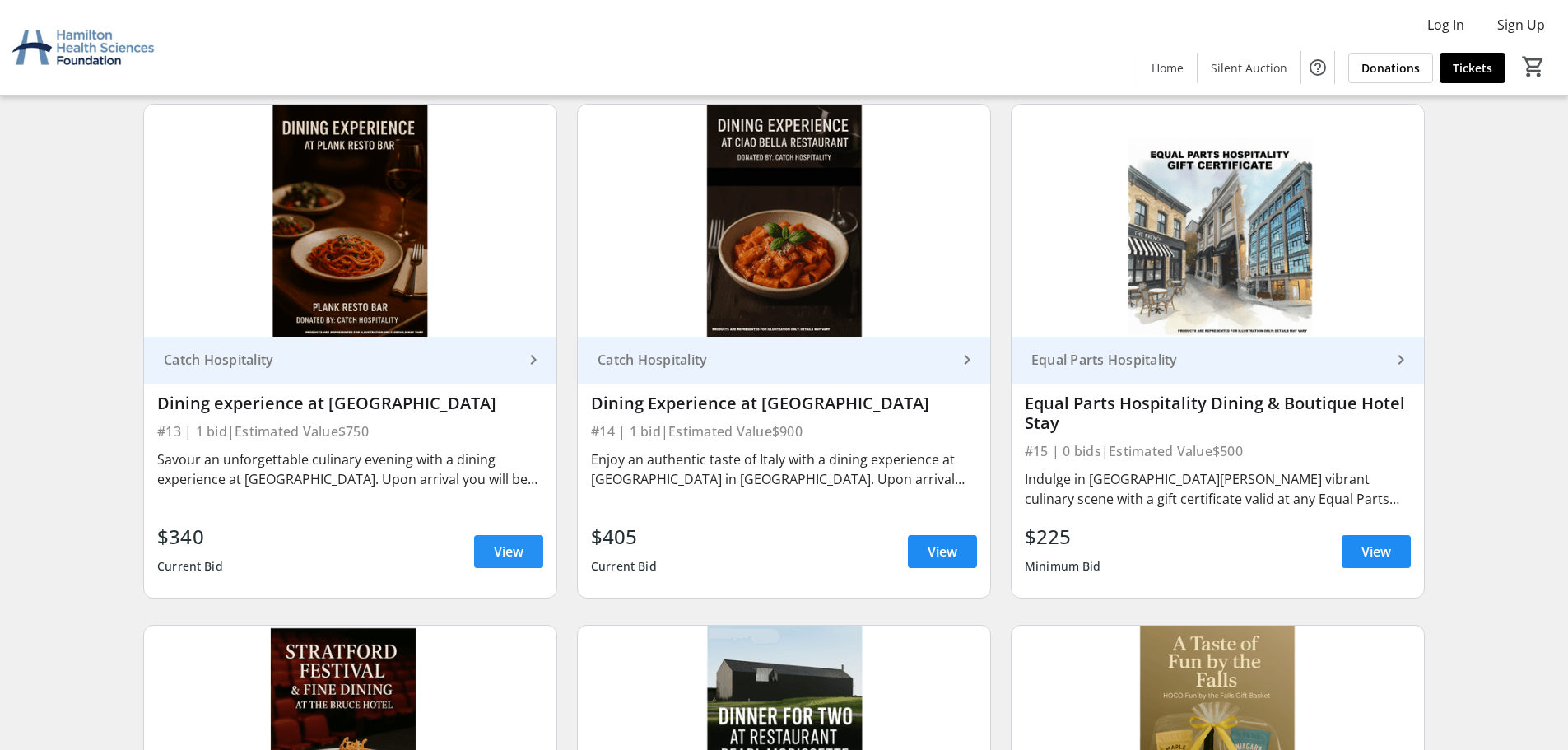
click at [514, 549] on span "View" at bounding box center [508, 551] width 29 height 20
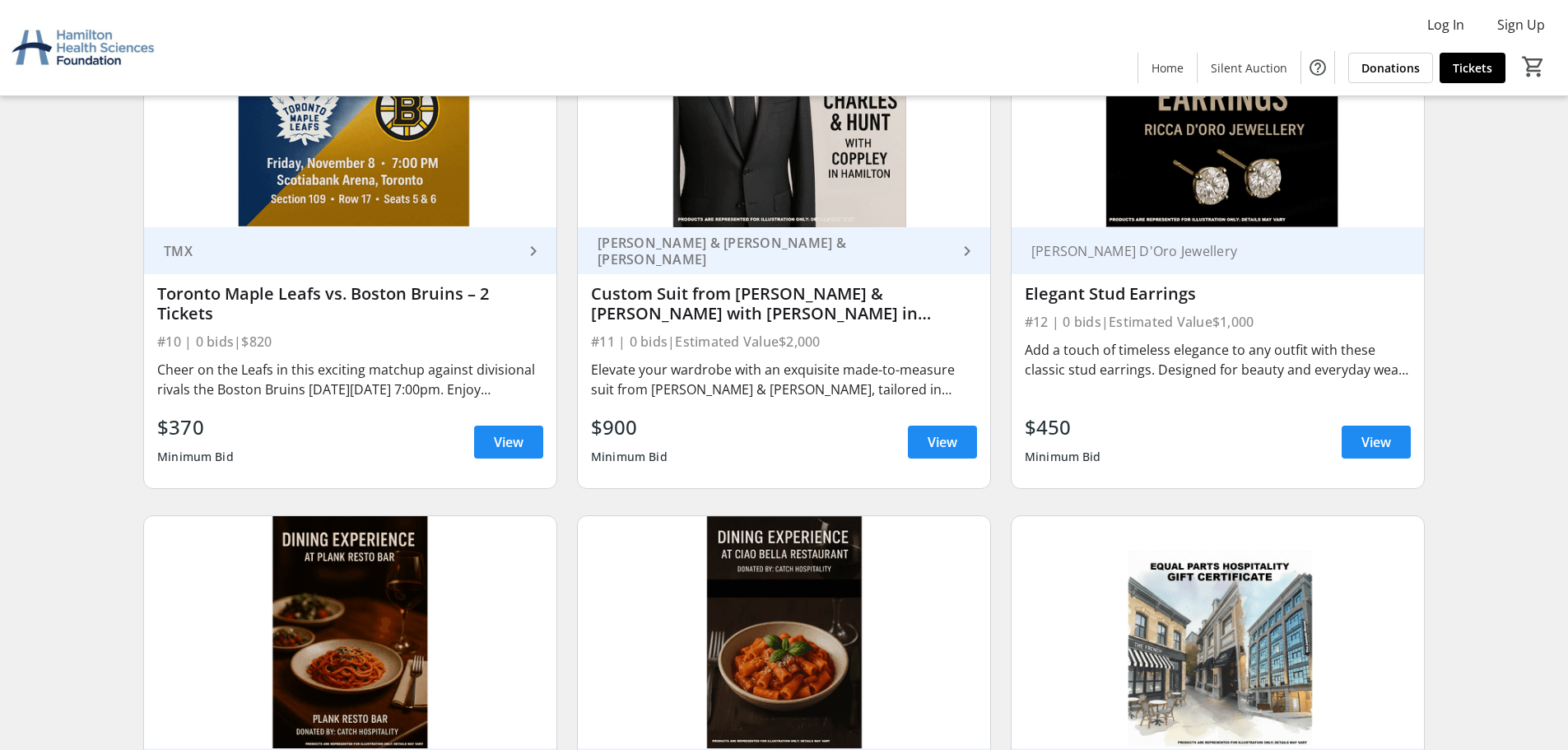
scroll to position [1625, 0]
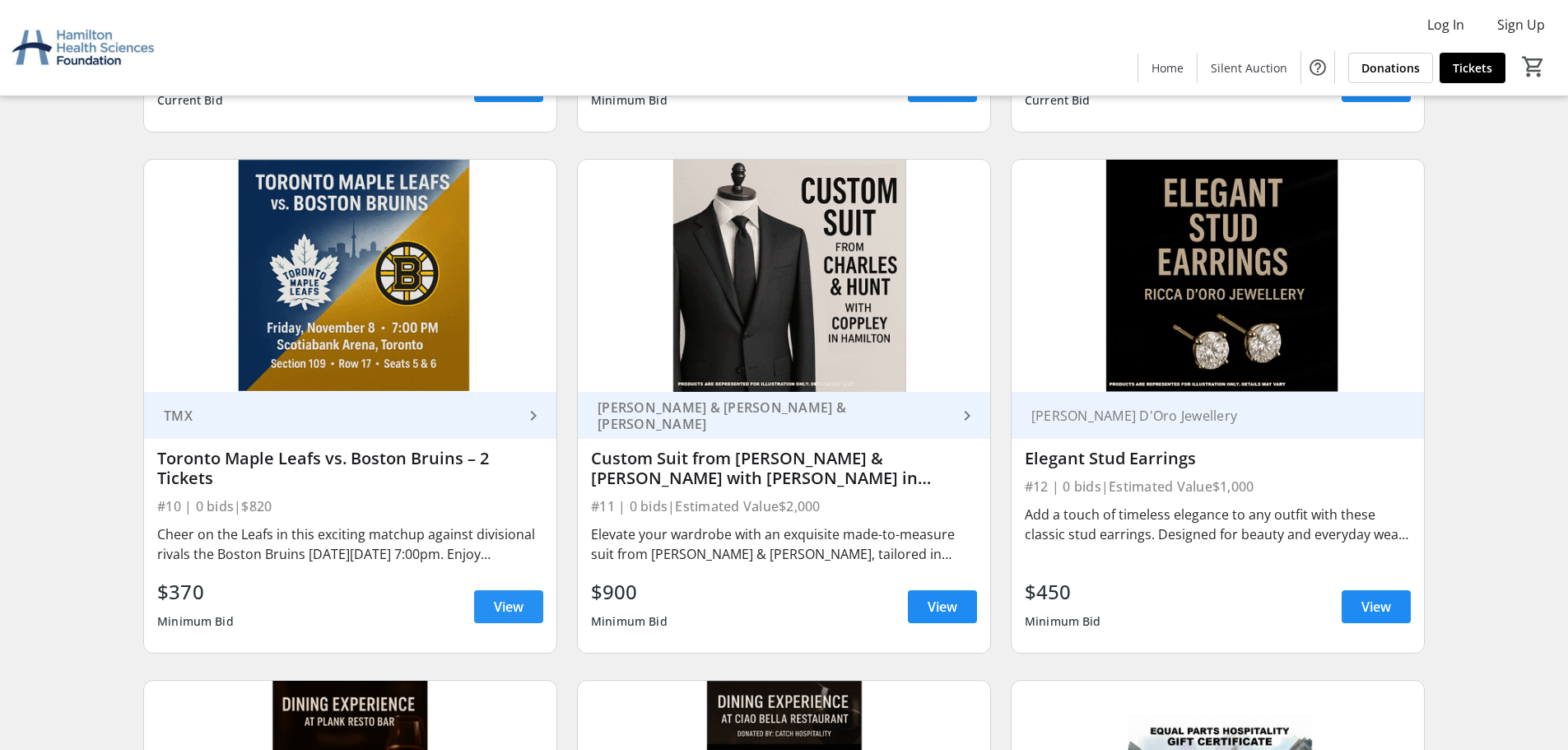
click at [500, 611] on span "View" at bounding box center [508, 606] width 29 height 20
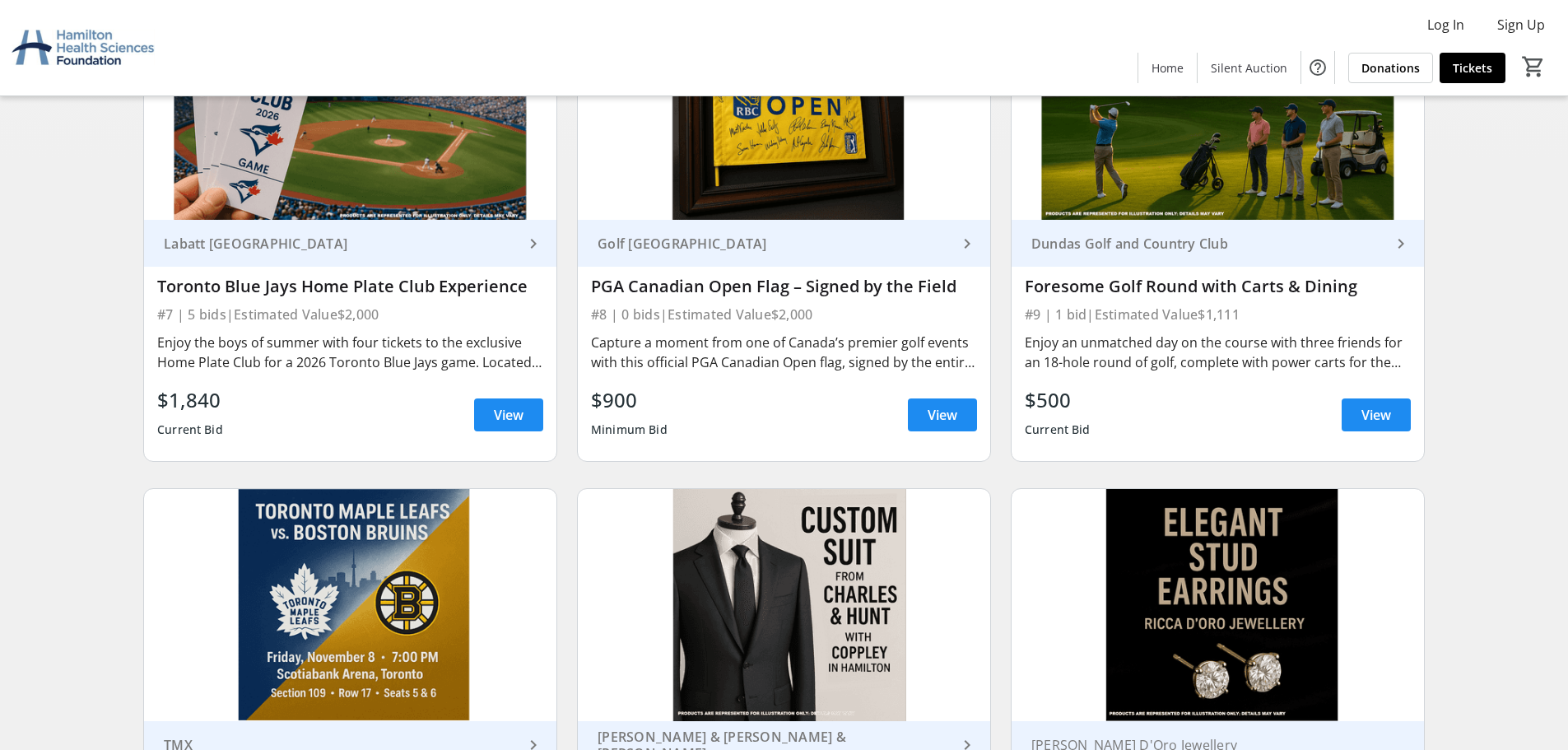
scroll to position [1213, 0]
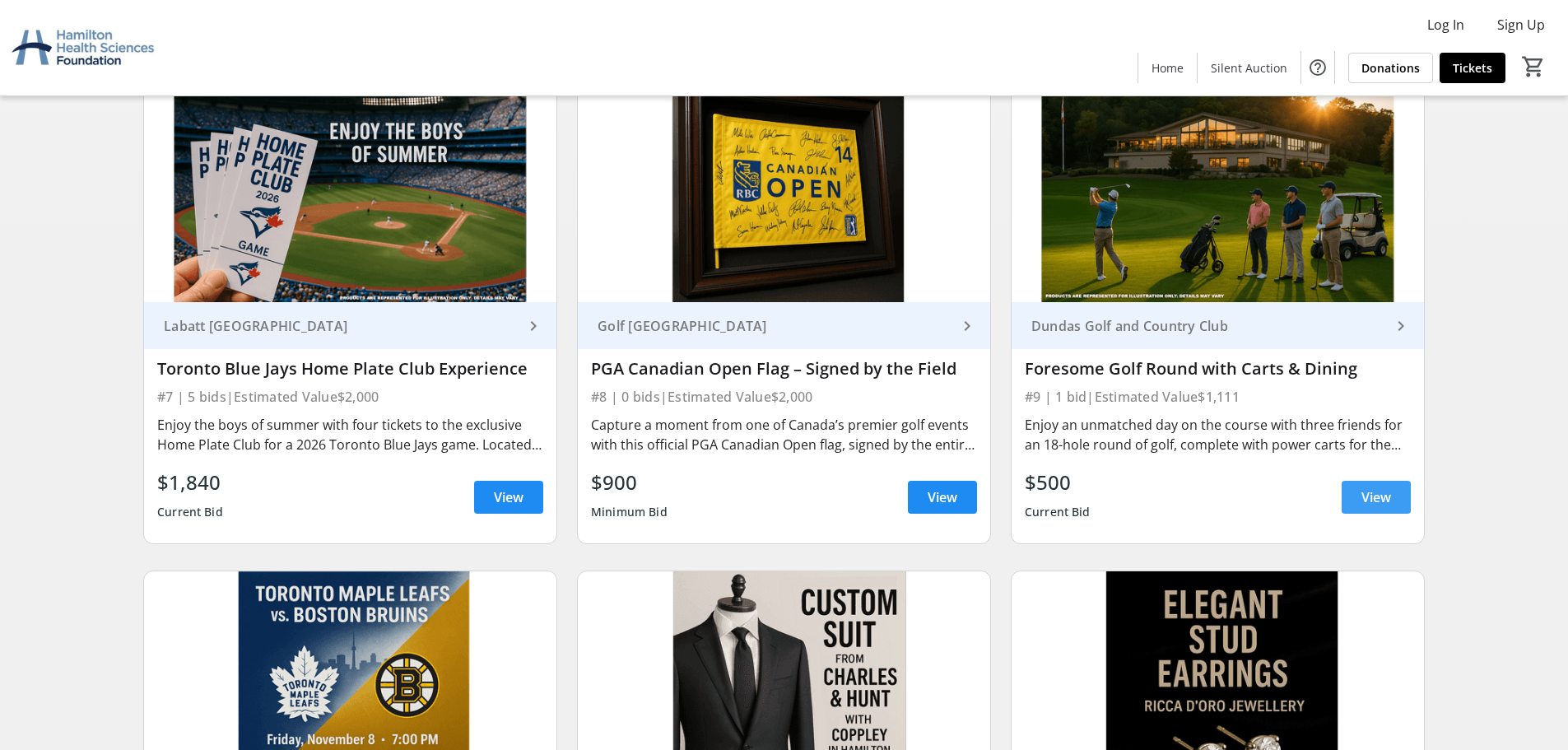
click at [1378, 505] on span "View" at bounding box center [1376, 497] width 29 height 20
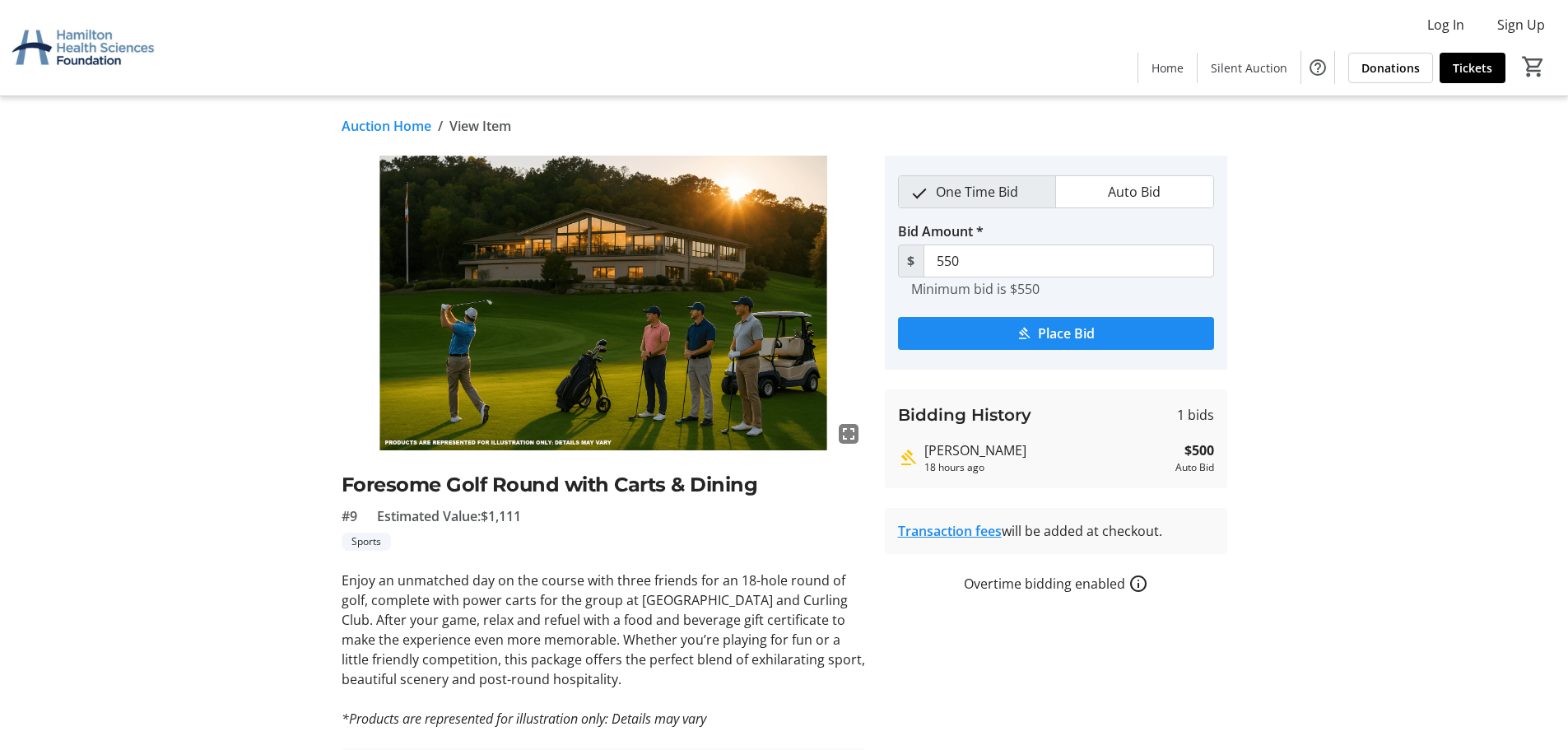
scroll to position [82, 0]
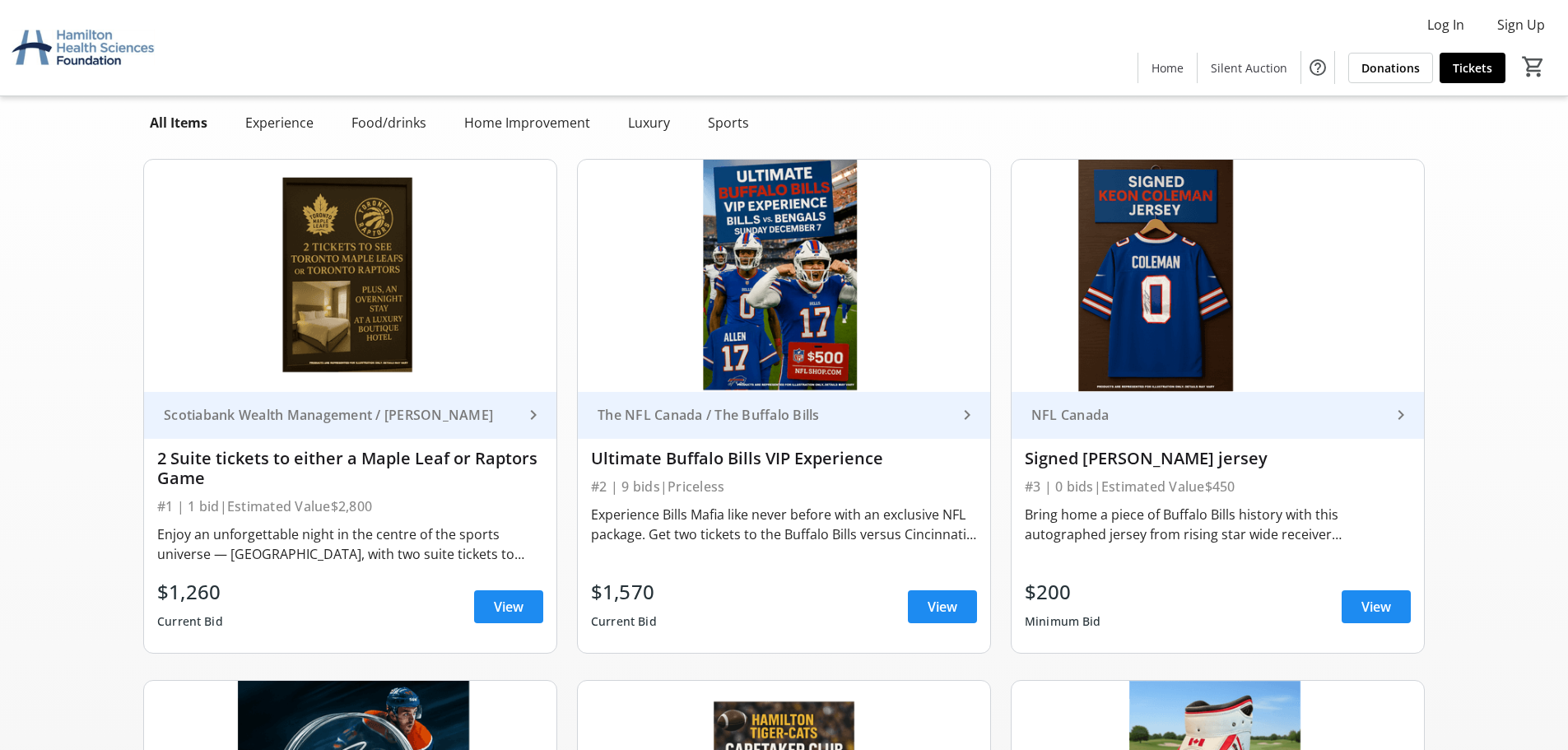
scroll to position [1213, 0]
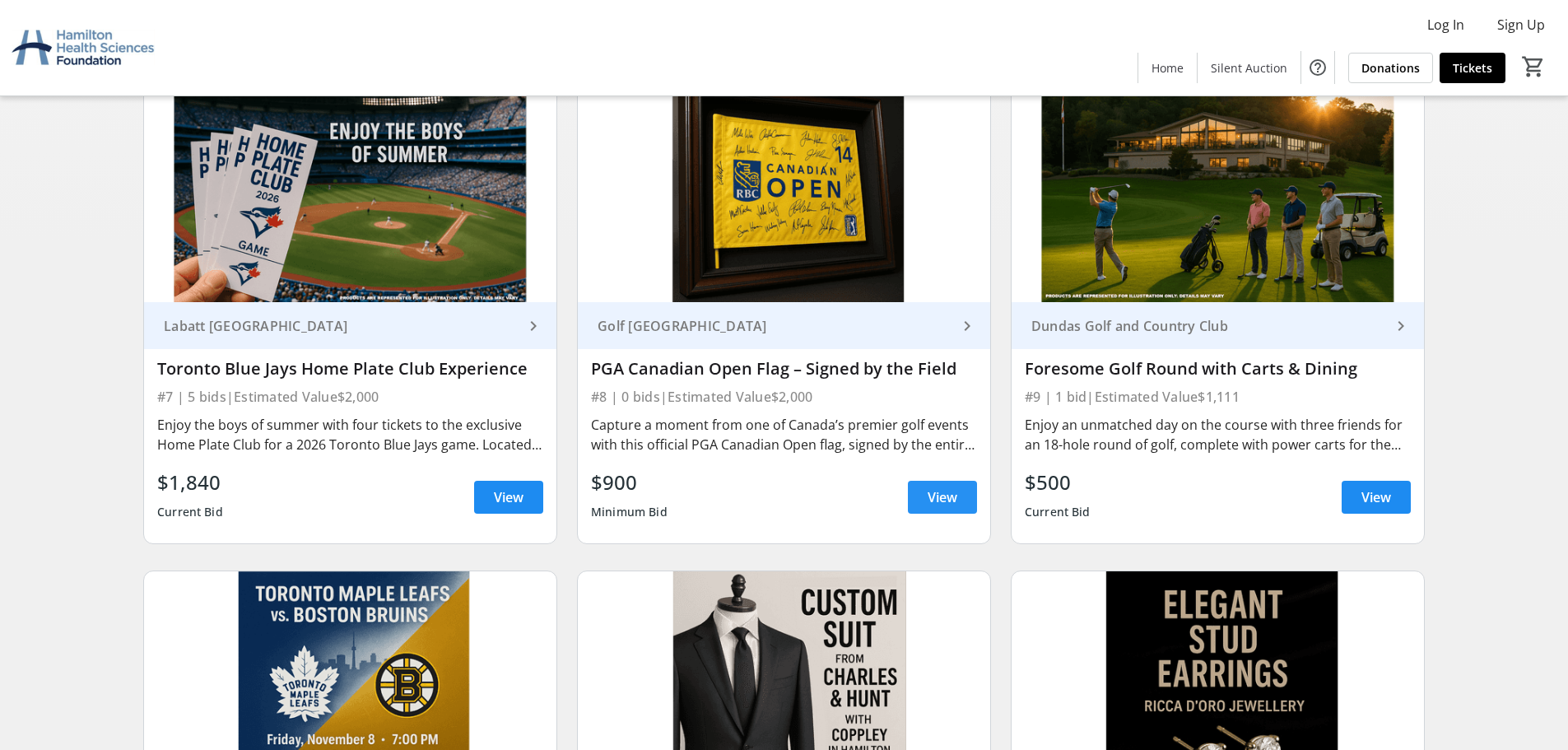
click at [944, 493] on span "View" at bounding box center [942, 497] width 29 height 20
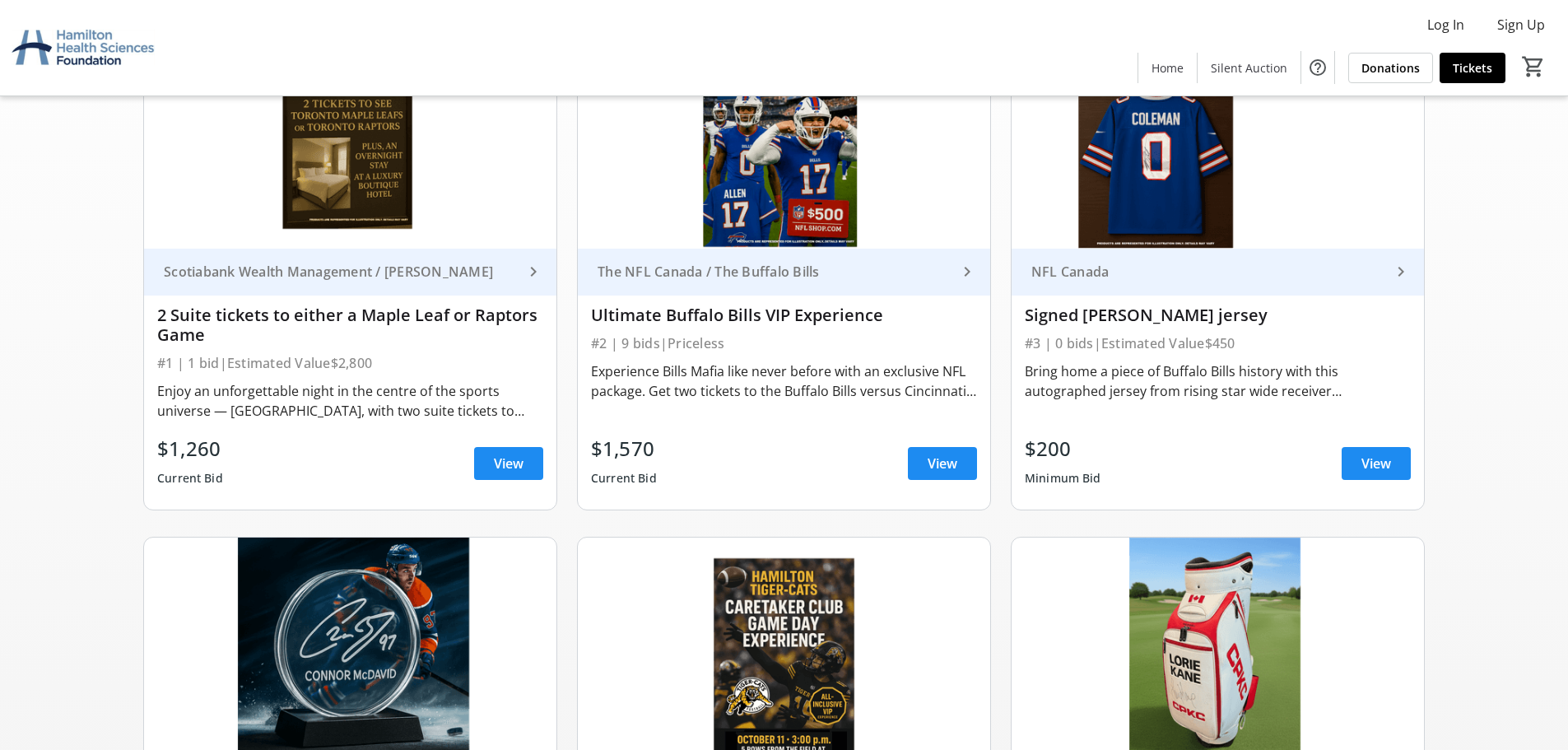
scroll to position [143, 0]
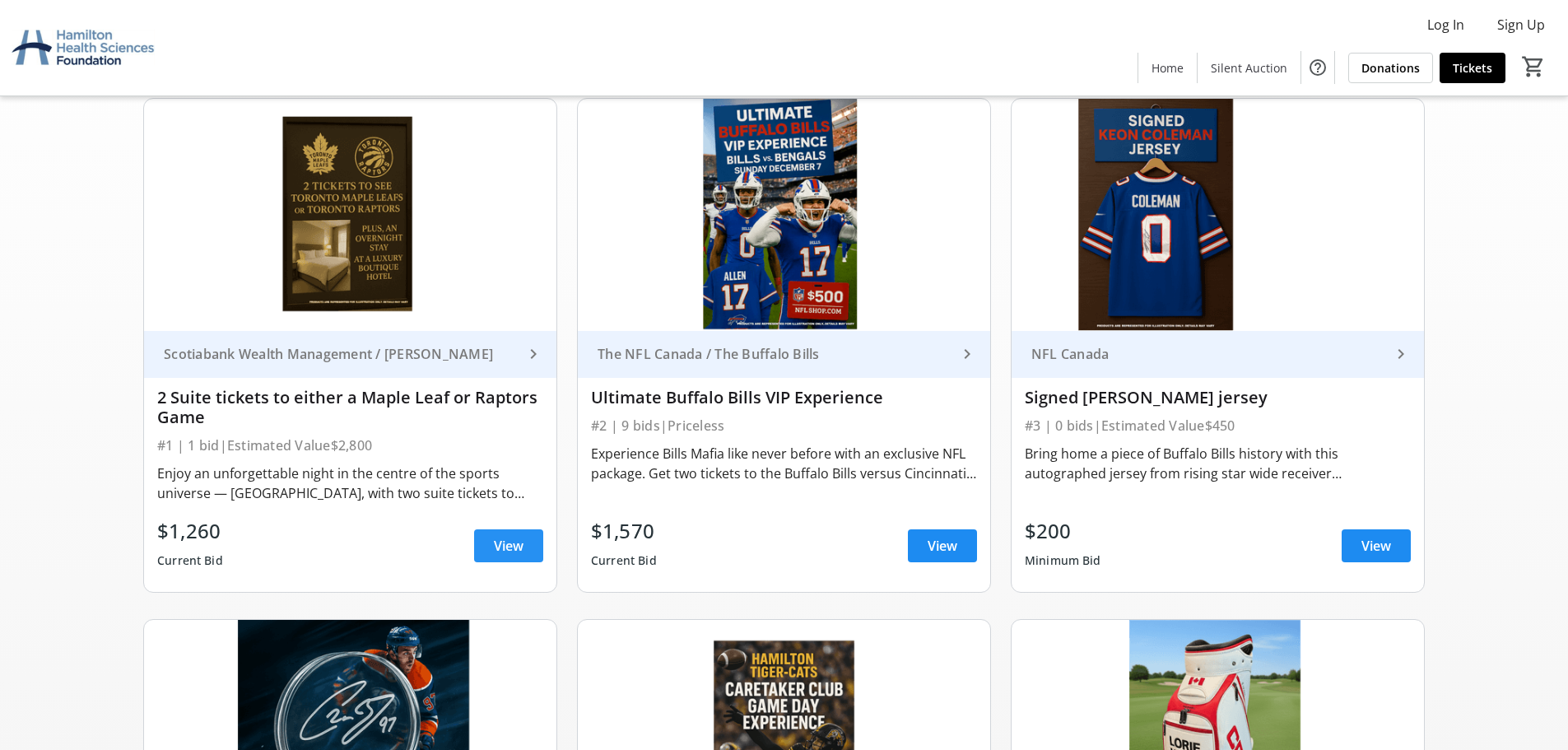
click at [525, 551] on span at bounding box center [508, 546] width 69 height 40
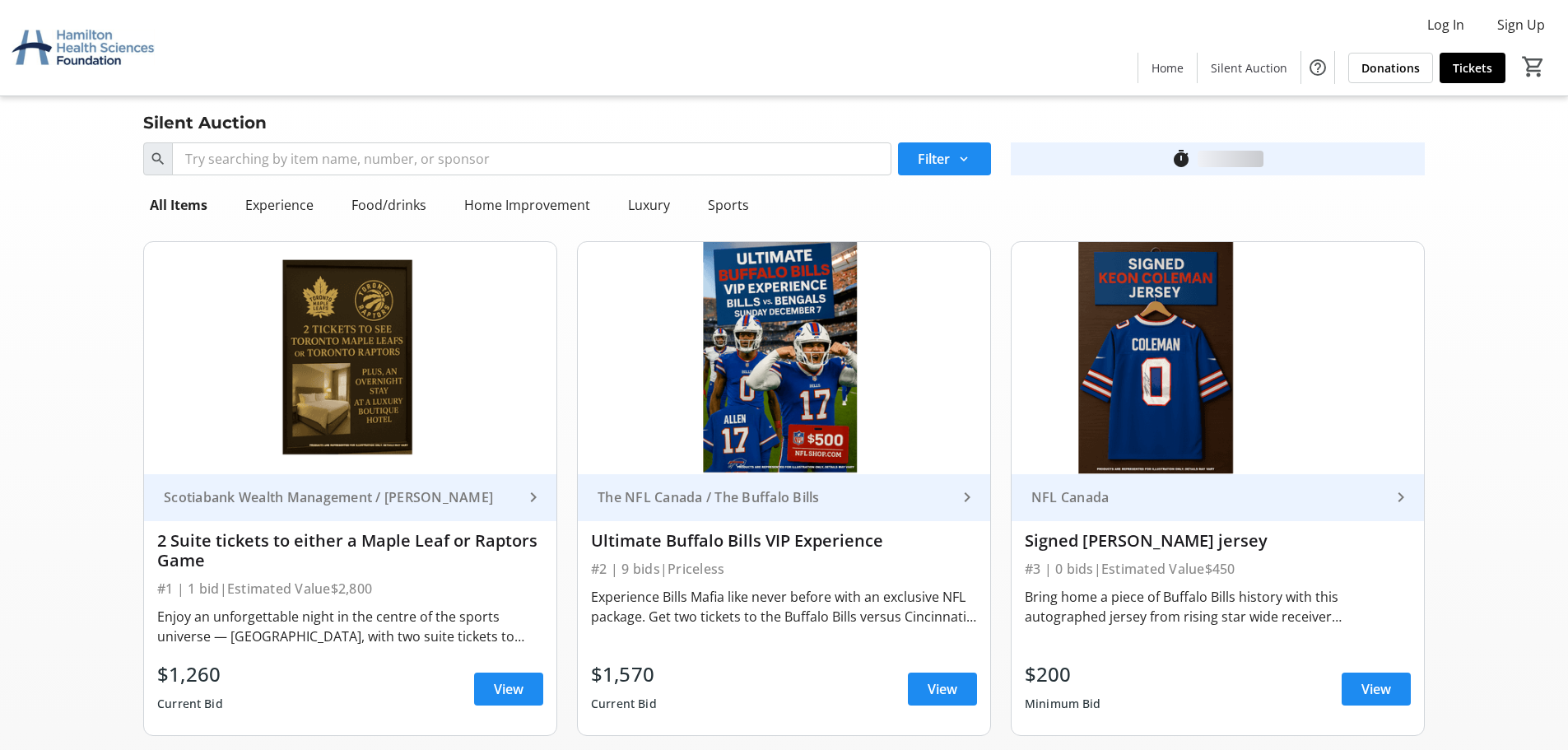
scroll to position [143, 0]
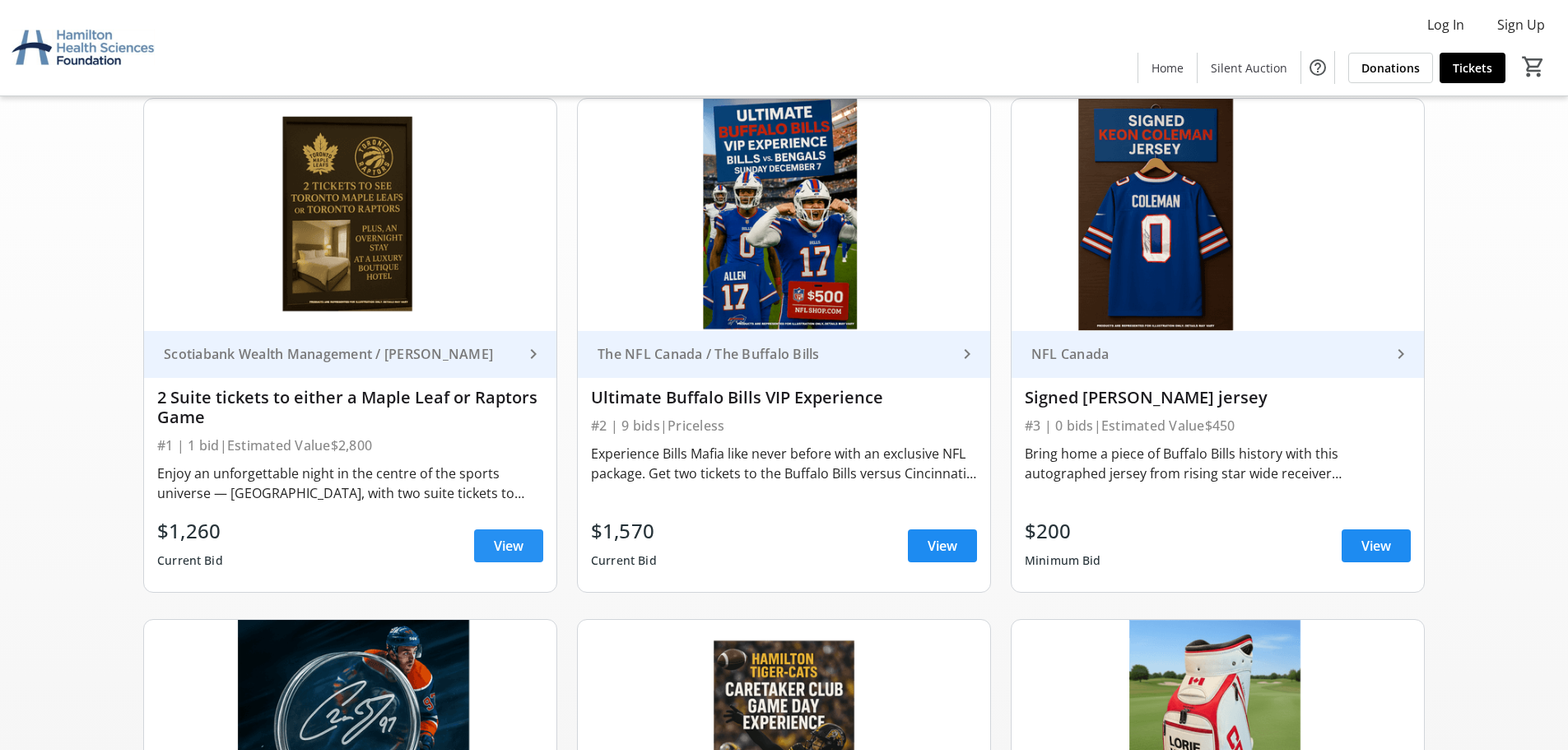
click at [528, 543] on span at bounding box center [508, 546] width 69 height 40
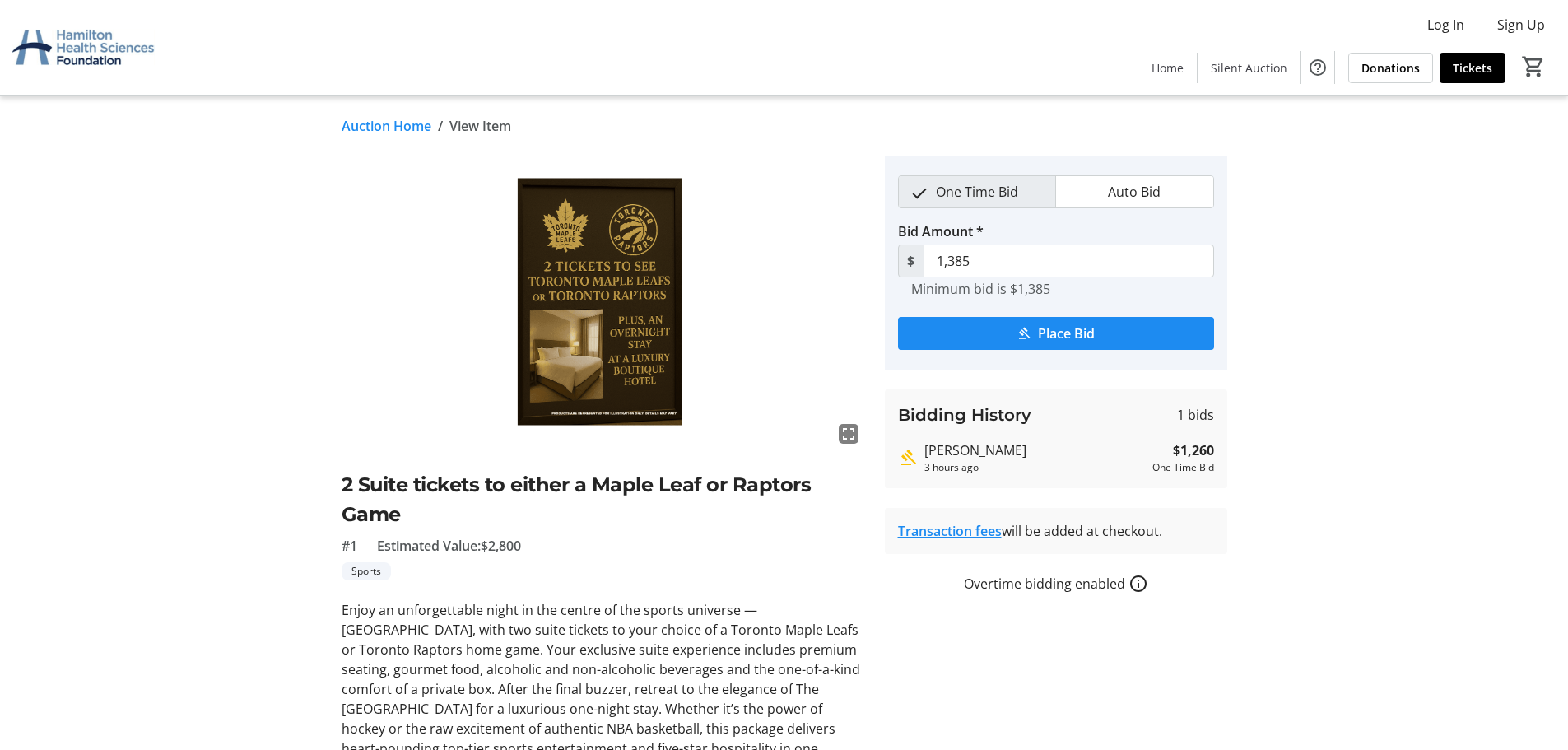
scroll to position [165, 0]
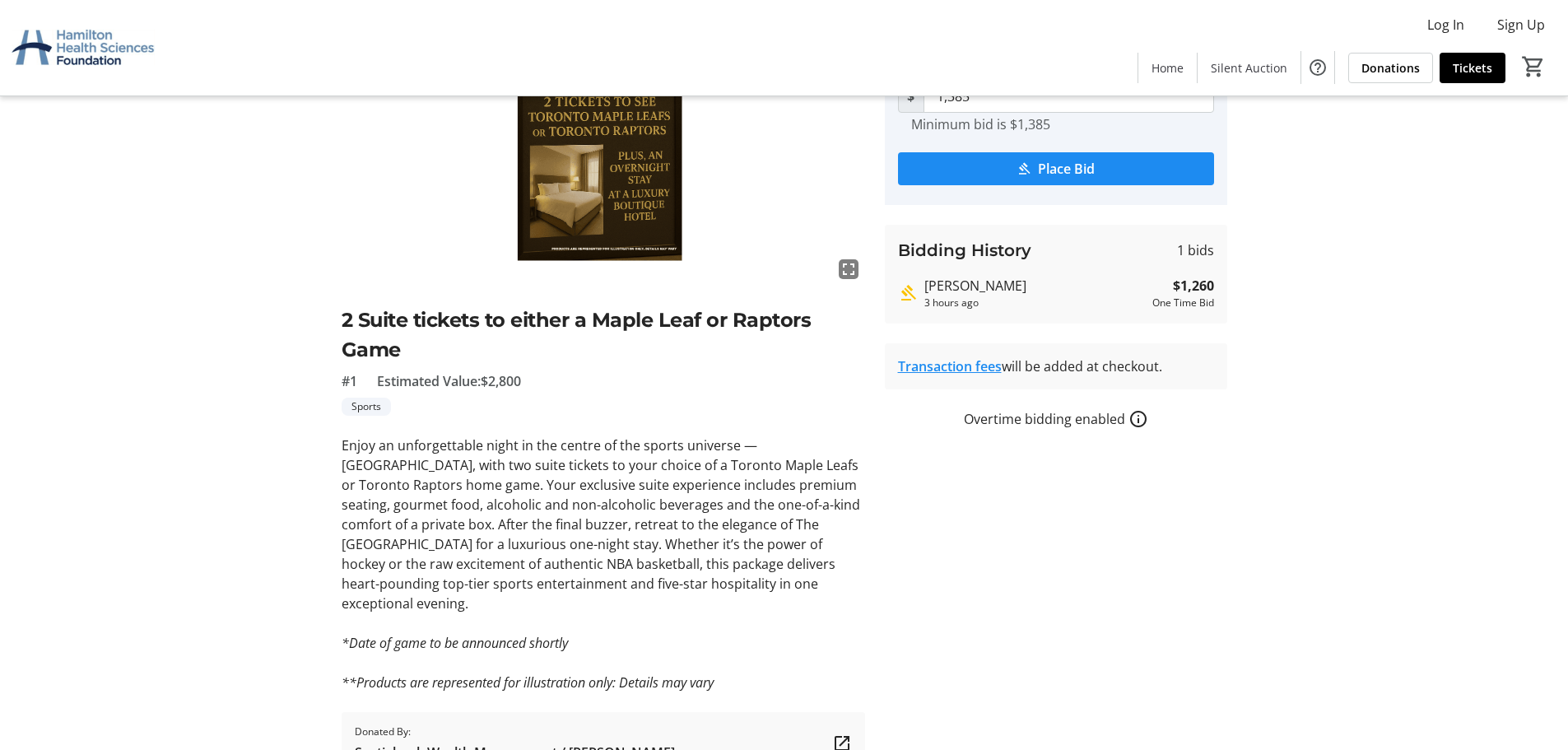
scroll to position [143, 0]
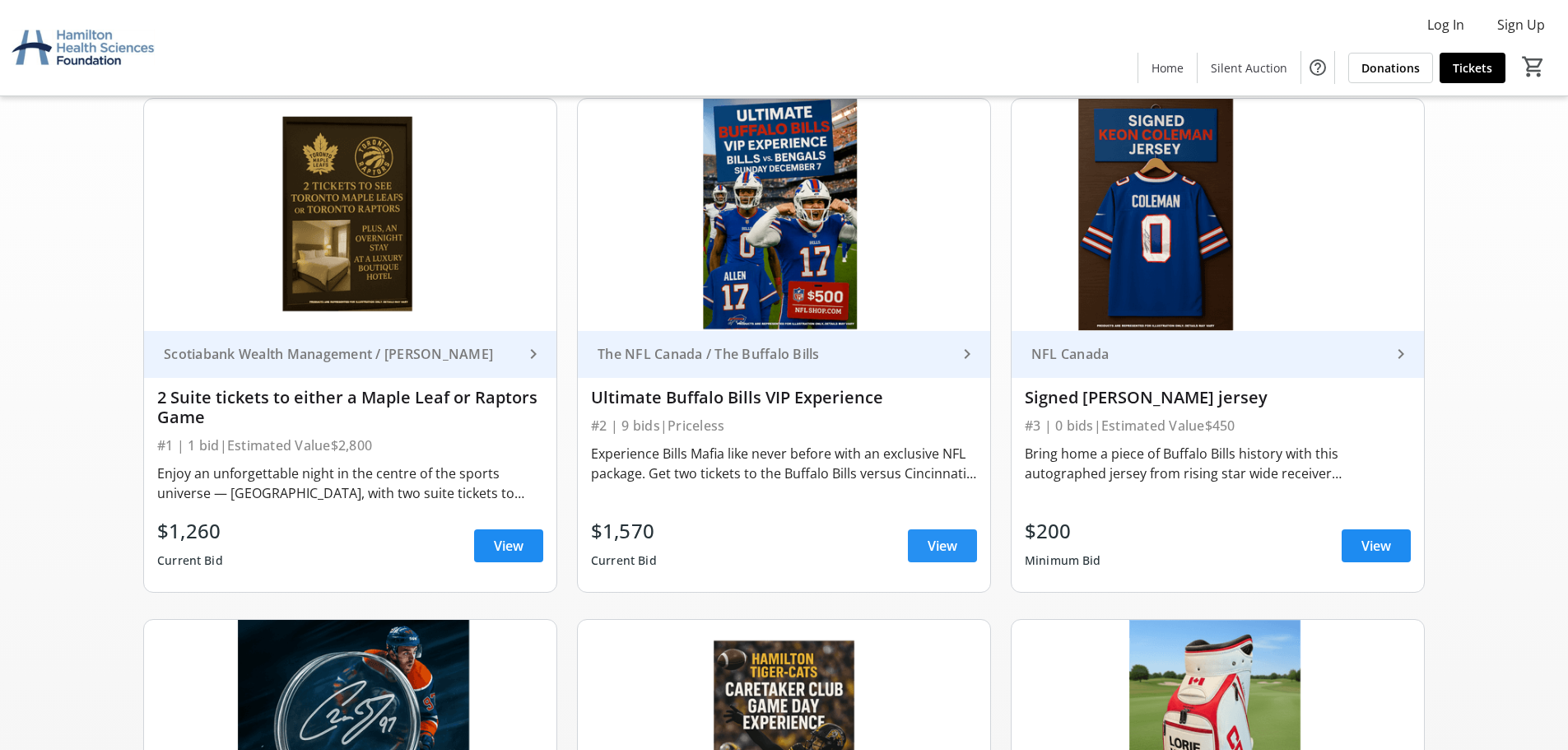
click at [951, 541] on span "View" at bounding box center [942, 546] width 29 height 20
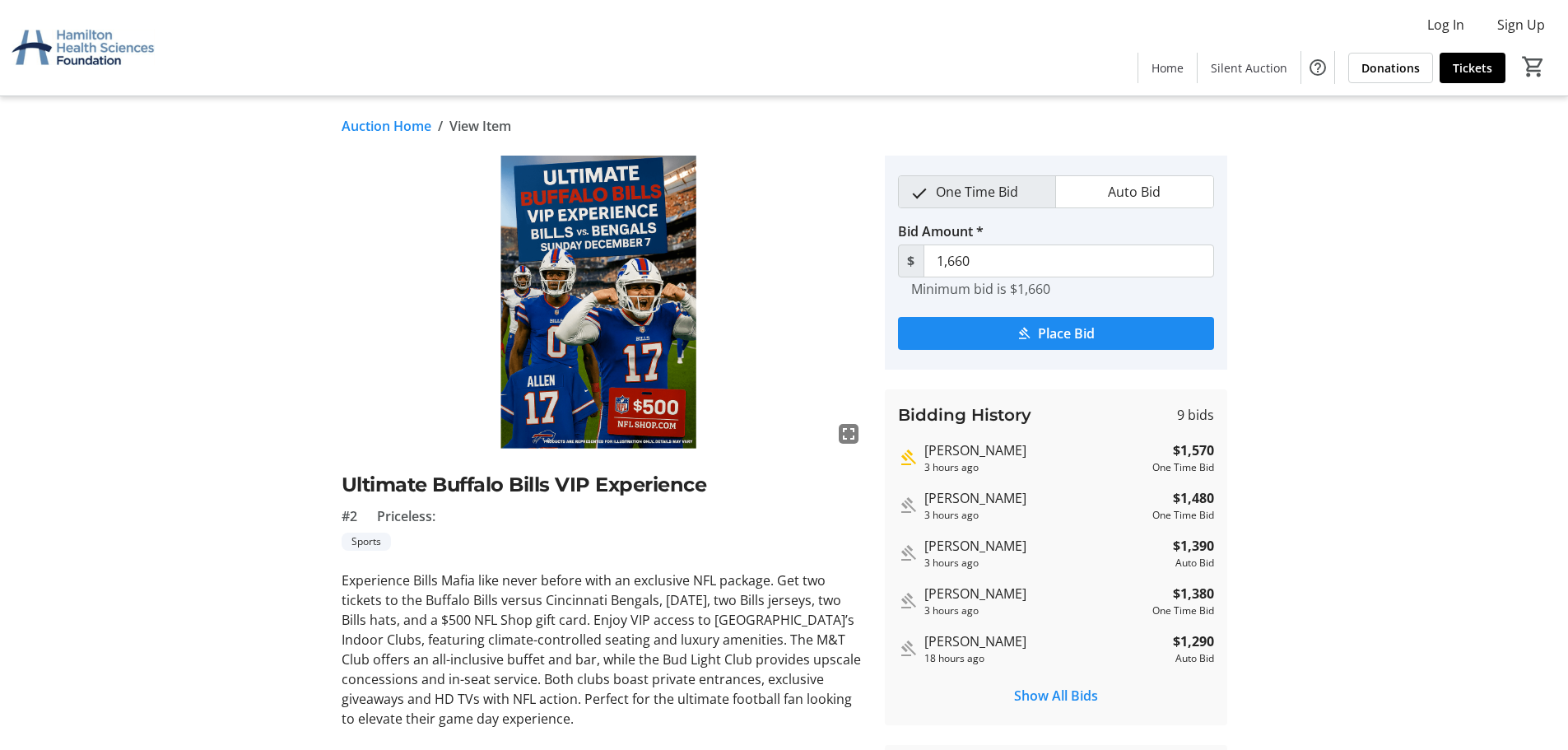
scroll to position [163, 0]
